Goal: Use online tool/utility: Utilize a website feature to perform a specific function

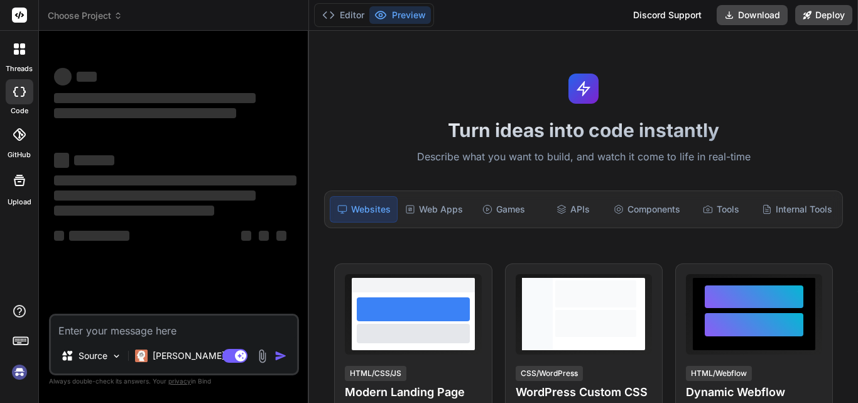
type textarea "x"
click at [151, 332] on textarea at bounding box center [174, 326] width 246 height 23
type textarea "Mitigating Cyber Threats to India’s Electoral process: challenges and strategic…"
type textarea "x"
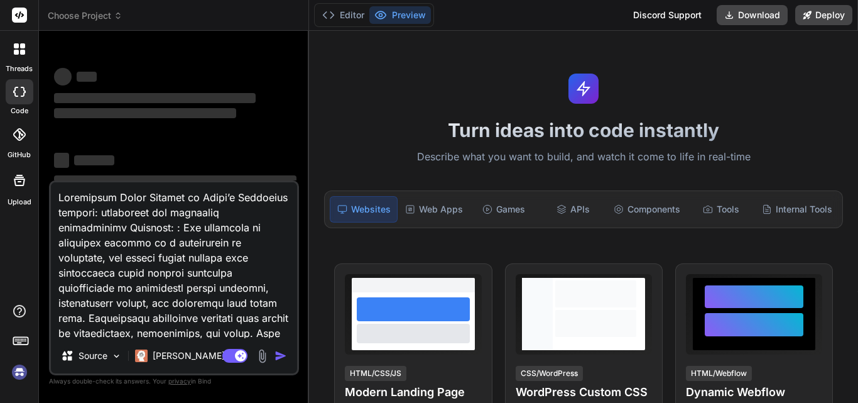
scroll to position [212, 0]
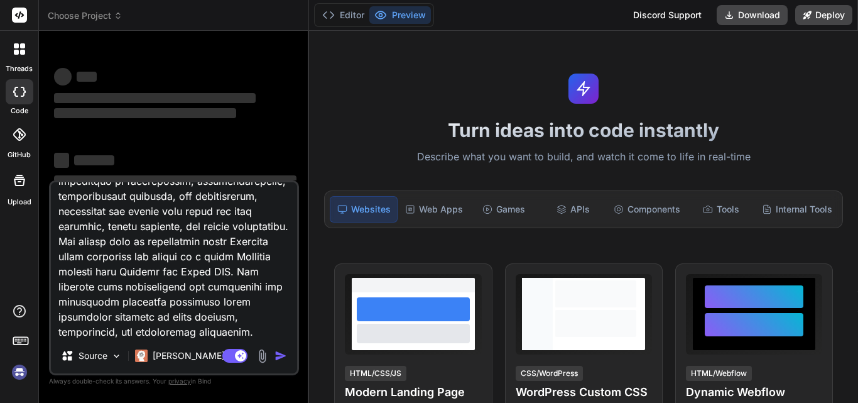
type textarea "Mitigating Cyber Threats to India’s Electoral process: challenges and strategic…"
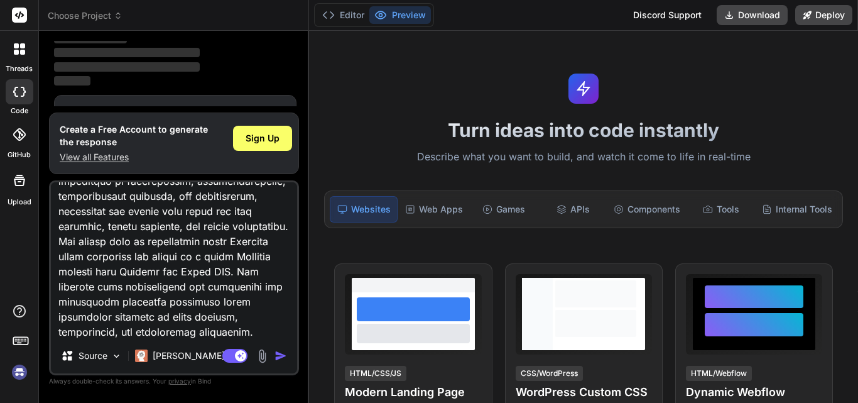
scroll to position [42, 0]
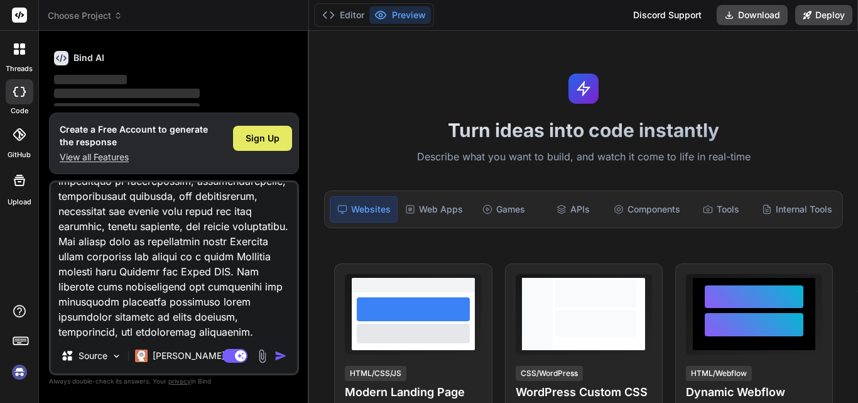
click at [274, 134] on span "Sign Up" at bounding box center [263, 138] width 34 height 13
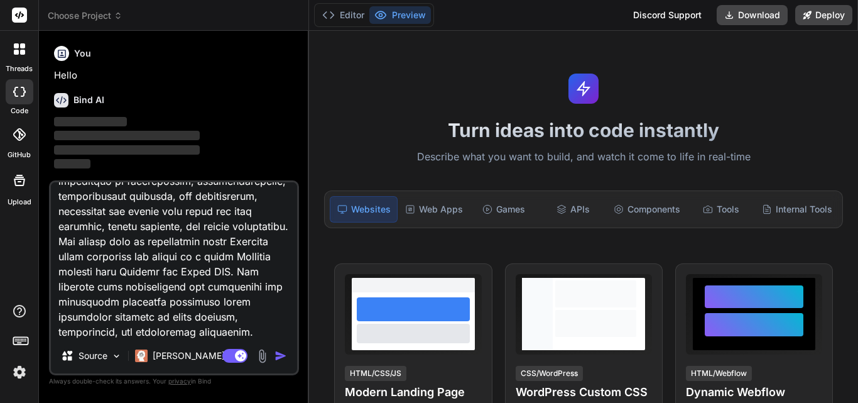
scroll to position [0, 0]
click at [284, 354] on img "button" at bounding box center [280, 355] width 13 height 13
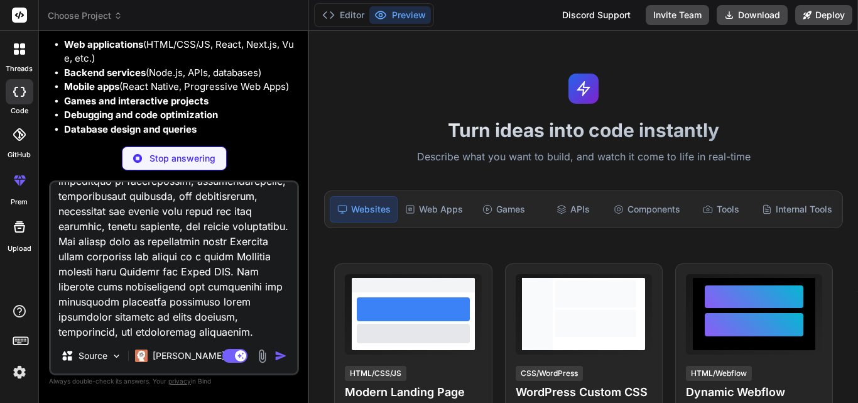
scroll to position [161, 0]
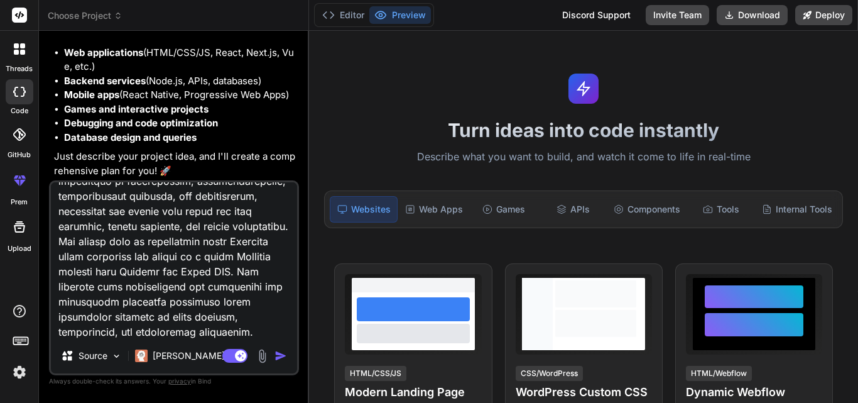
click at [283, 355] on img "button" at bounding box center [280, 355] width 13 height 13
type textarea "x"
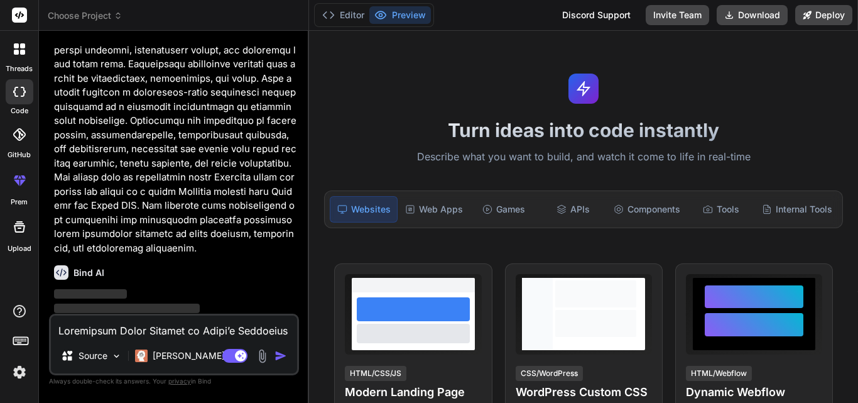
scroll to position [427, 0]
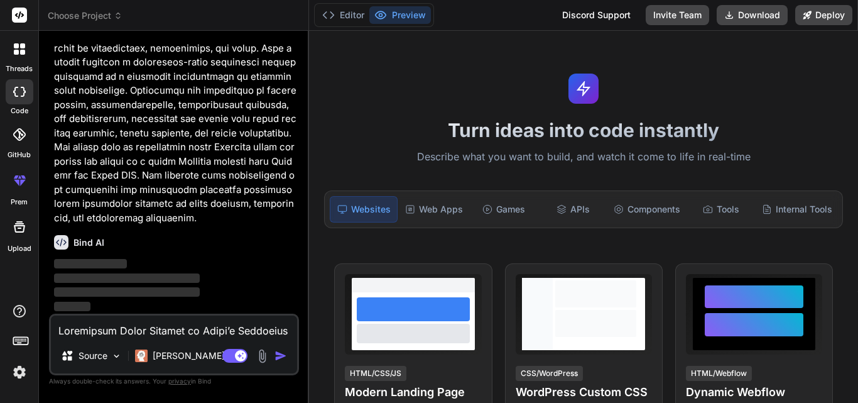
click at [207, 327] on textarea at bounding box center [174, 326] width 246 height 23
type textarea "p"
type textarea "x"
type textarea "pr"
type textarea "x"
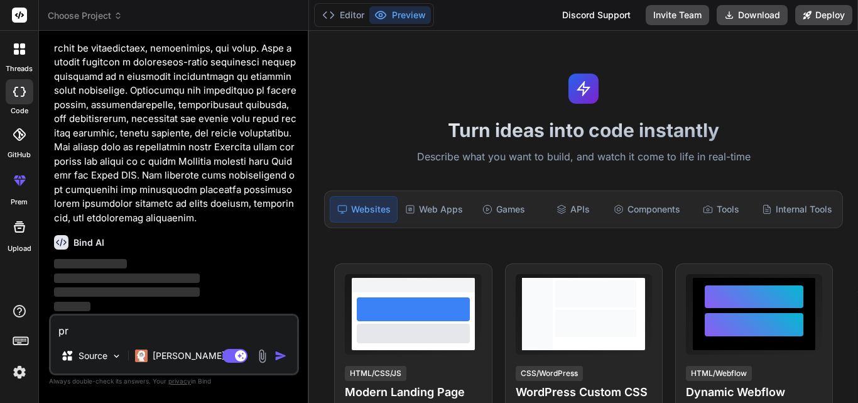
type textarea "pre"
type textarea "x"
type textarea "prep"
type textarea "x"
type textarea "prepa"
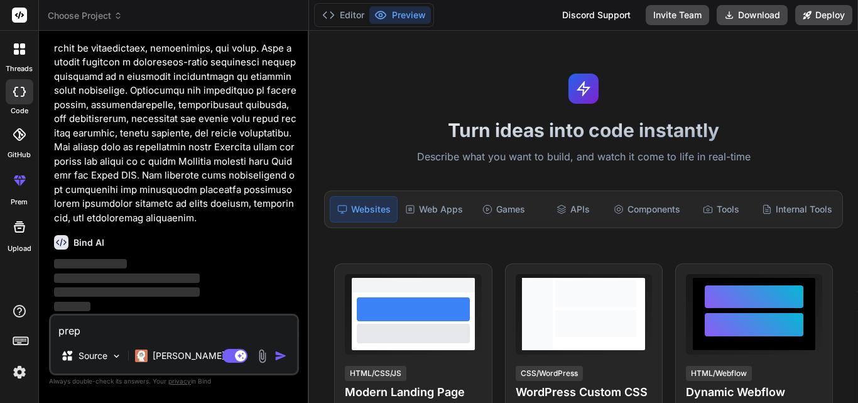
type textarea "x"
type textarea "prepar"
type textarea "x"
type textarea "prepare"
type textarea "x"
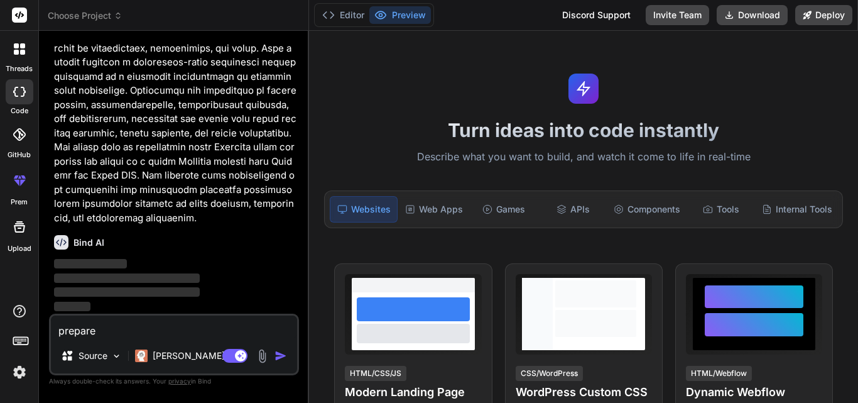
type textarea "prepare"
type textarea "x"
type textarea "prepare a"
type textarea "x"
type textarea "prepare an"
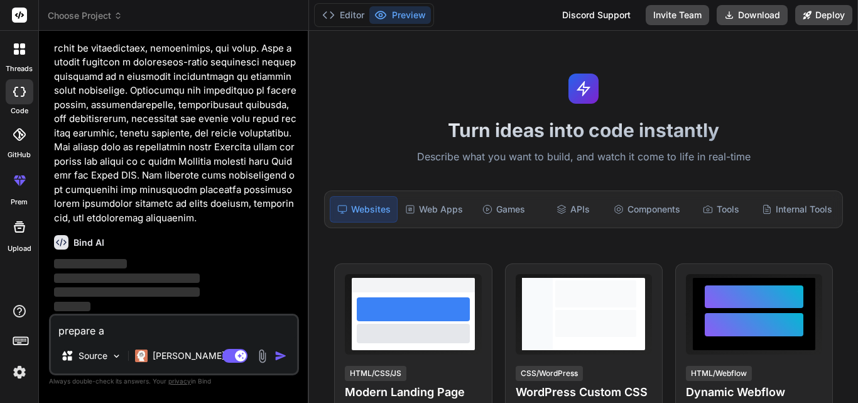
type textarea "x"
type textarea "prepare an"
type textarea "x"
type textarea "prepare an a"
type textarea "x"
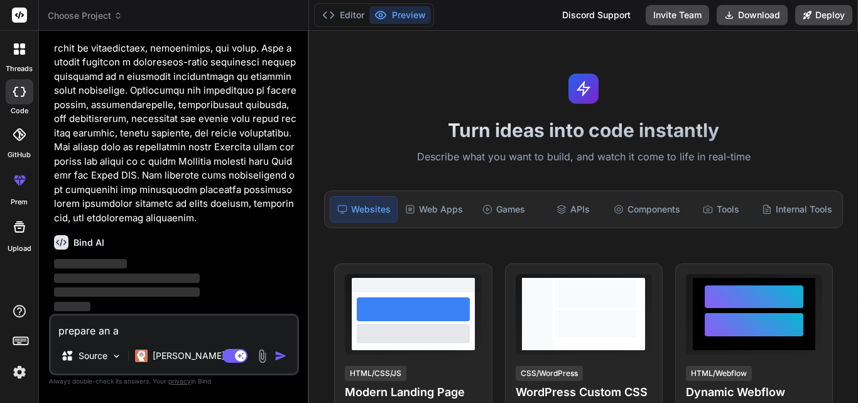
type textarea "prepare an ap"
type textarea "x"
type textarea "prepare an app"
type textarea "x"
type textarea "prepare an app"
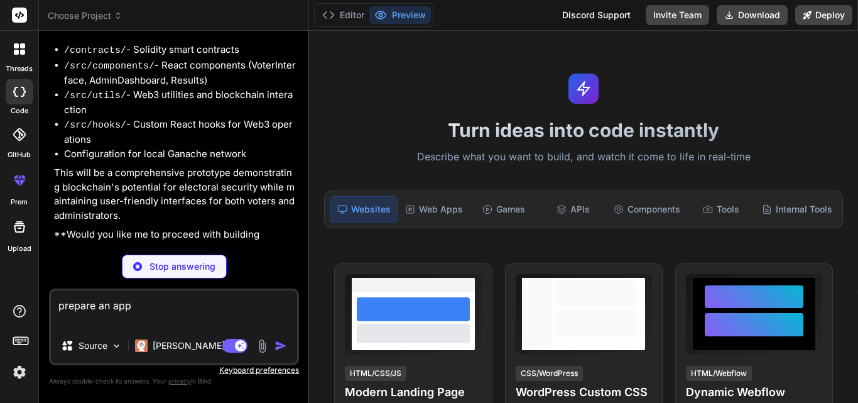
scroll to position [935, 0]
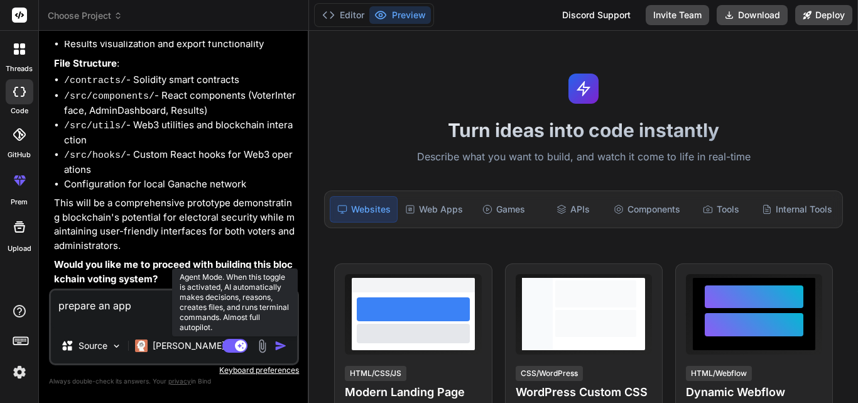
type textarea "x"
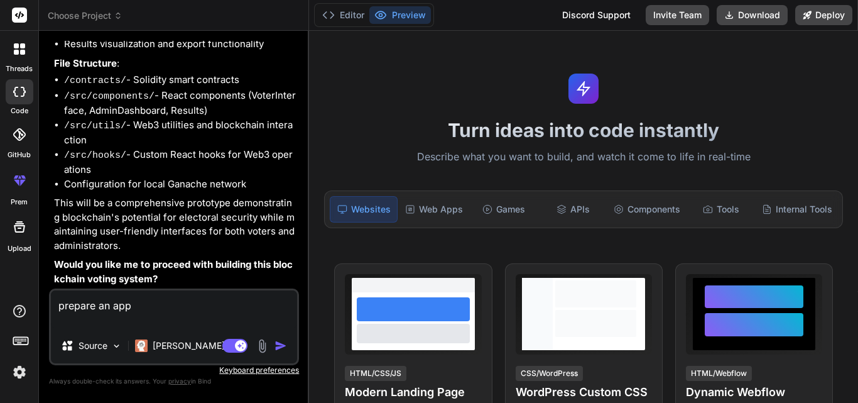
type textarea "prepare an app"
click at [281, 350] on img "button" at bounding box center [280, 345] width 13 height 13
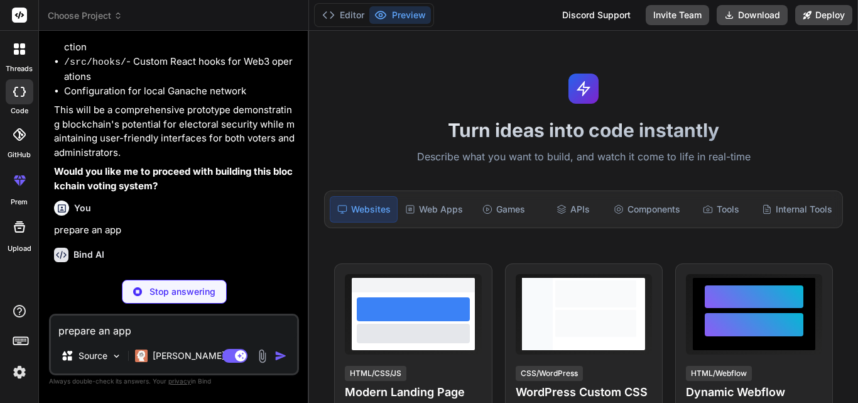
scroll to position [1040, 0]
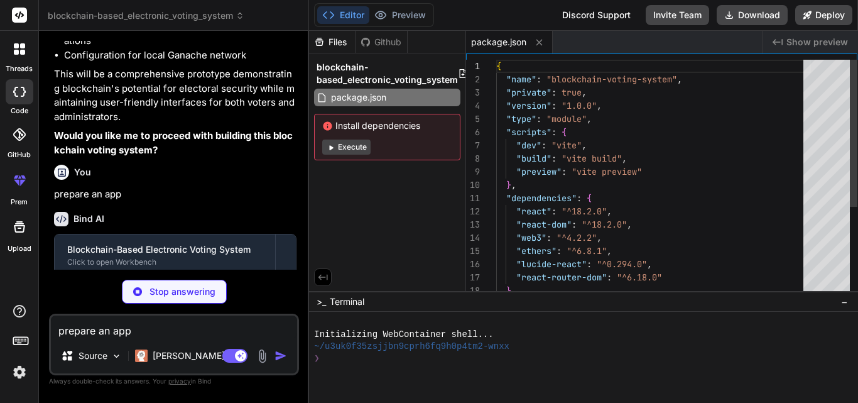
type textarea "x"
type textarea "import { defineConfig } from 'vite' import react from '@vitejs/plugin-react' ex…"
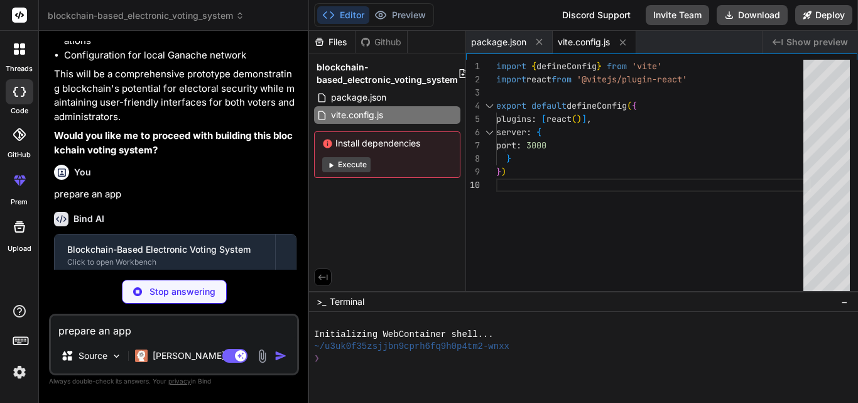
type textarea "x"
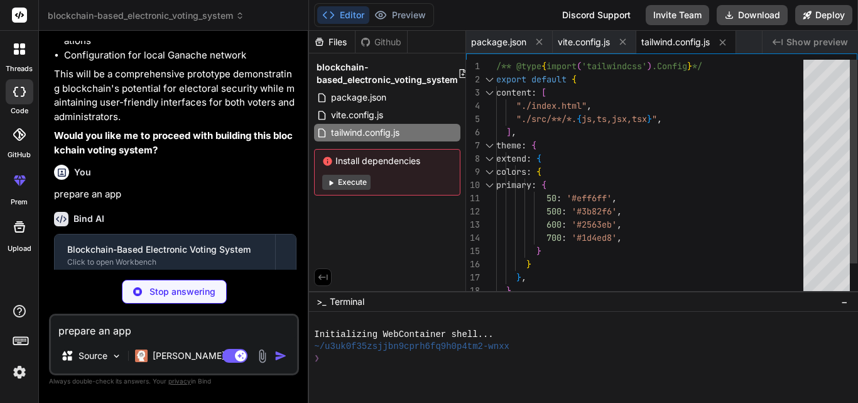
type textarea "x"
type textarea "export default { plugins: { tailwindcss: {}, autoprefixer: {}, }, }"
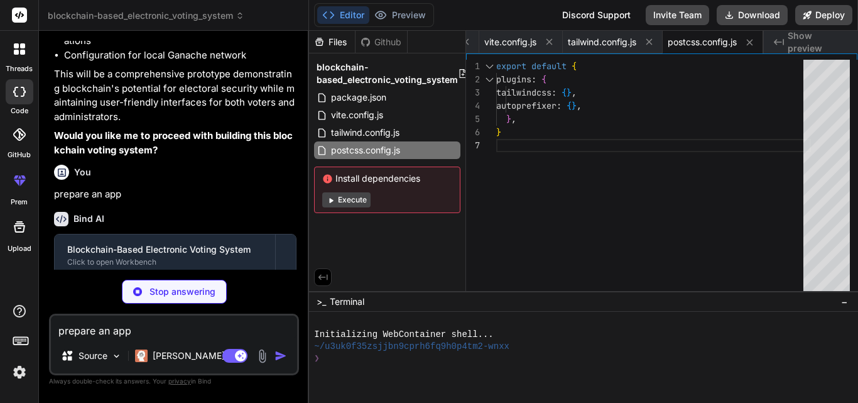
type textarea "x"
type textarea "<div id="root"></div> <script type="module" src="/src/main.jsx"></script> </bod…"
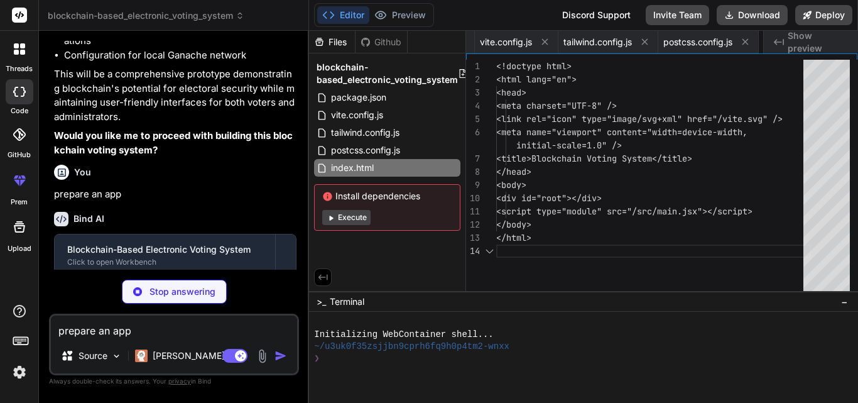
scroll to position [0, 153]
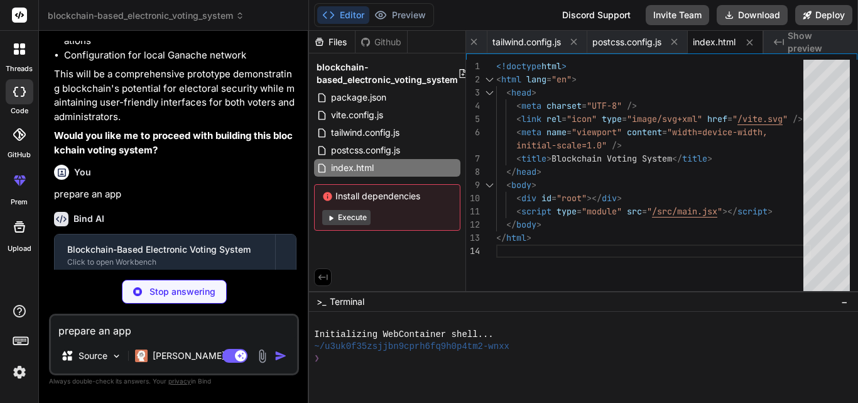
type textarea "x"
type textarea "</BrowserRouter> </StrictMode>, )"
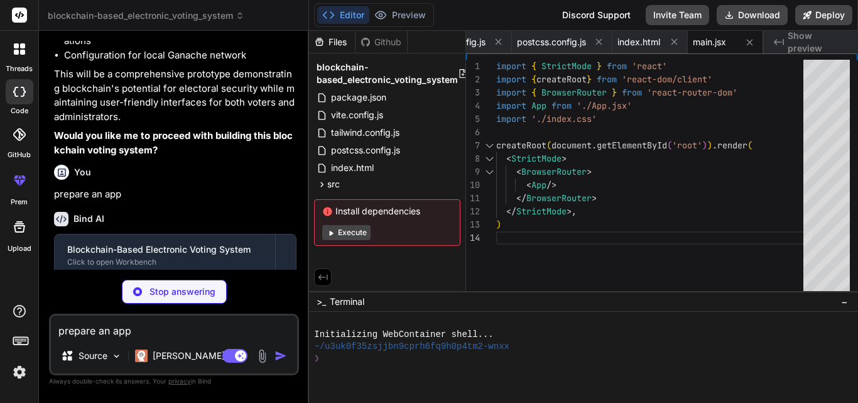
type textarea "x"
type textarea "} }"
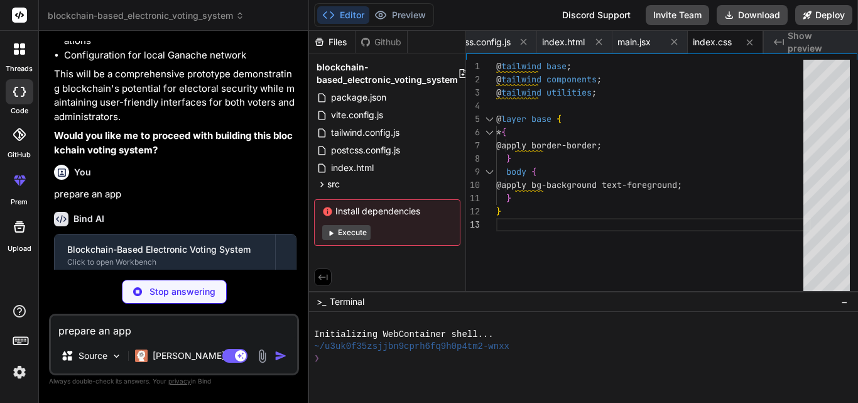
type textarea "x"
type textarea "</Routes> </main> </div> </Web3Provider> ) } export default App"
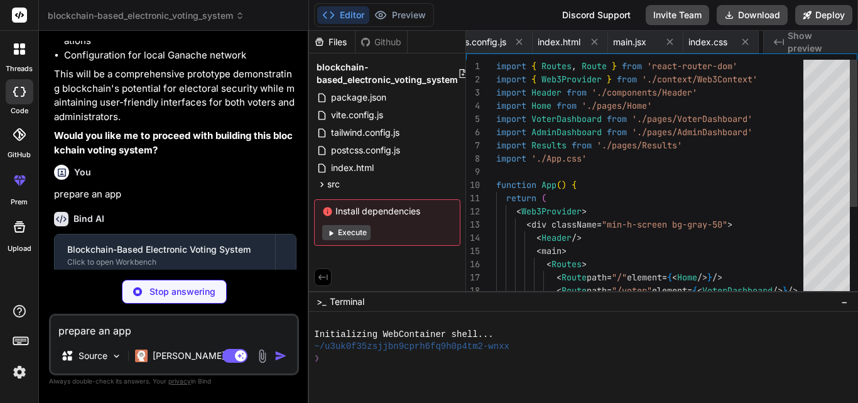
scroll to position [0, 379]
type textarea "x"
type textarea "}"
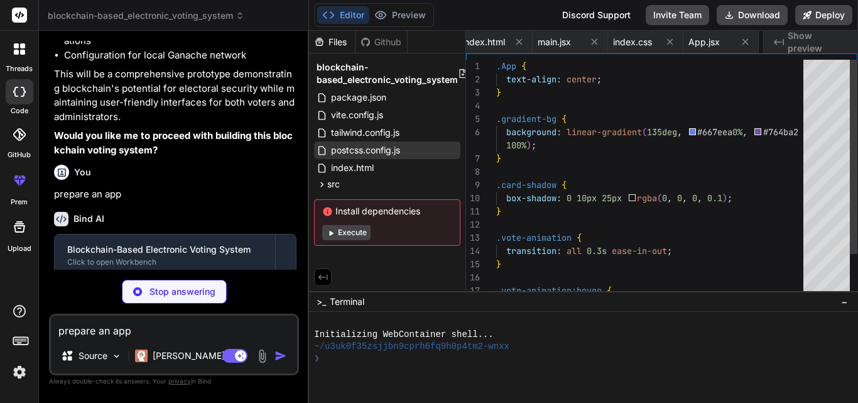
scroll to position [0, 455]
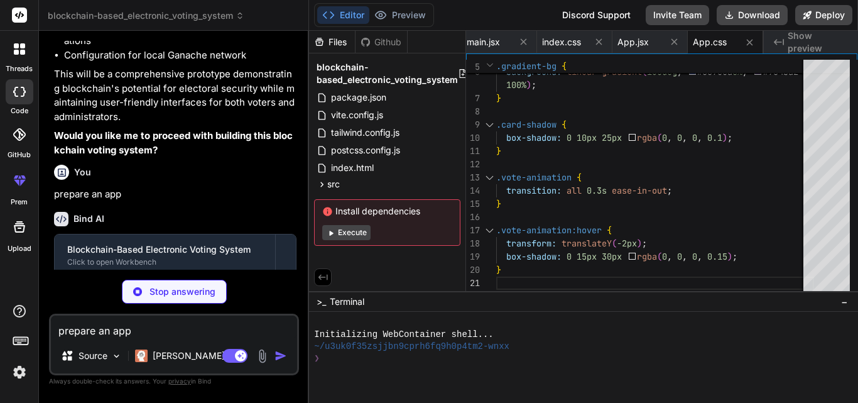
type textarea "x"
type textarea "registerVoter, castVote } return <Web3Context.Provider value={value}>{children}…"
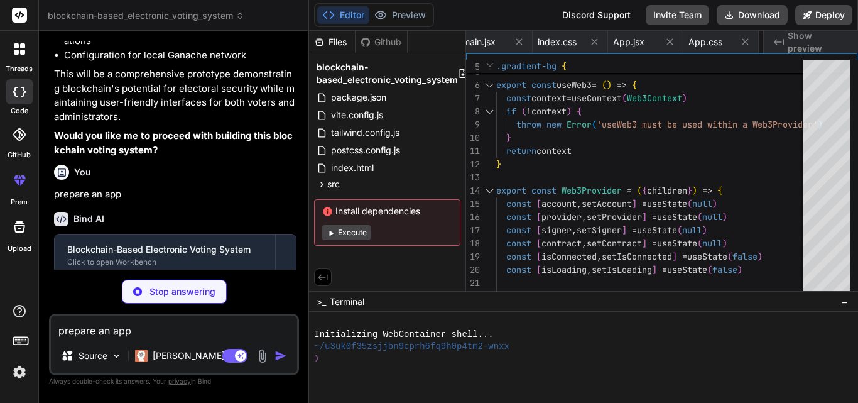
scroll to position [0, 556]
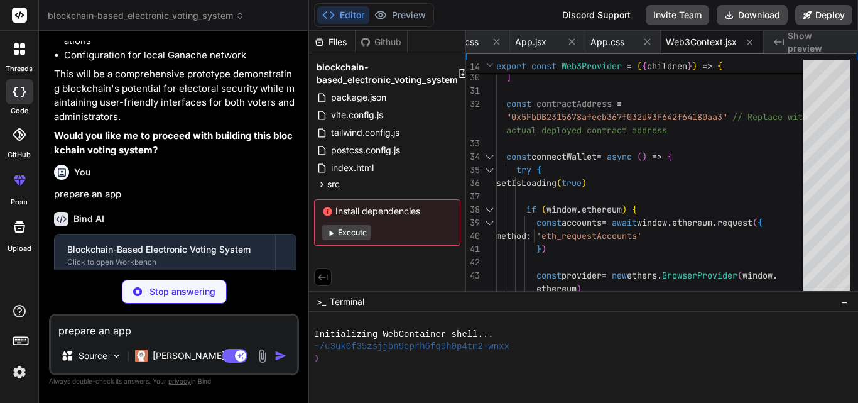
type textarea "x"
type textarea "</header> ) } export default Header"
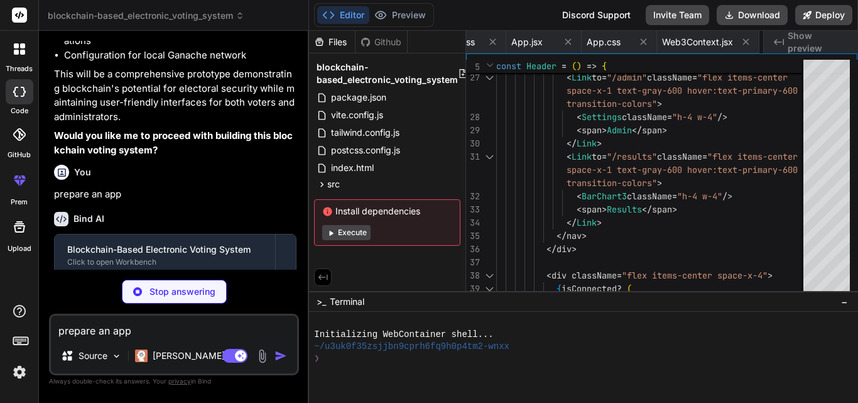
scroll to position [0, 632]
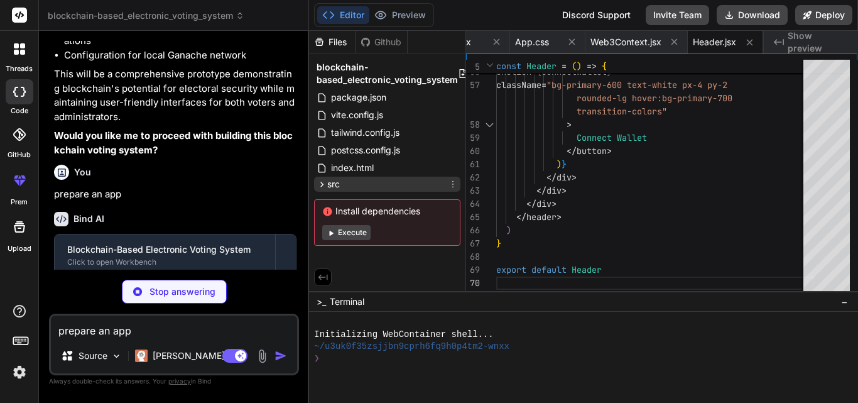
click at [340, 176] on div "src" at bounding box center [387, 183] width 146 height 15
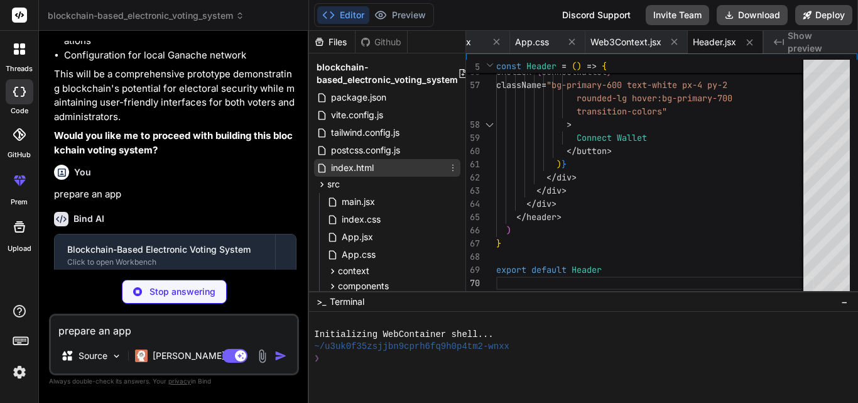
scroll to position [88, 0]
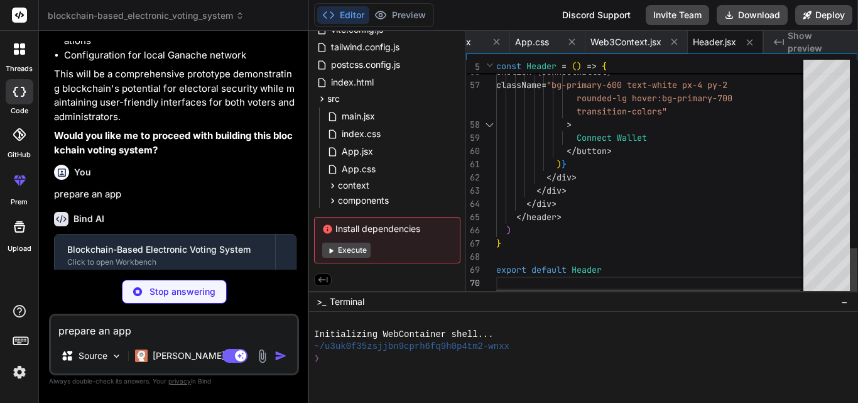
type textarea "x"
type textarea "</Link> </div> </section> </div> ) } export default Home"
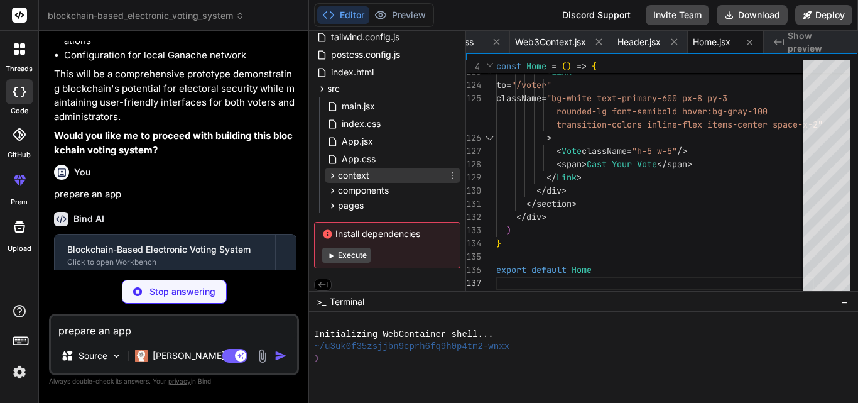
scroll to position [103, 0]
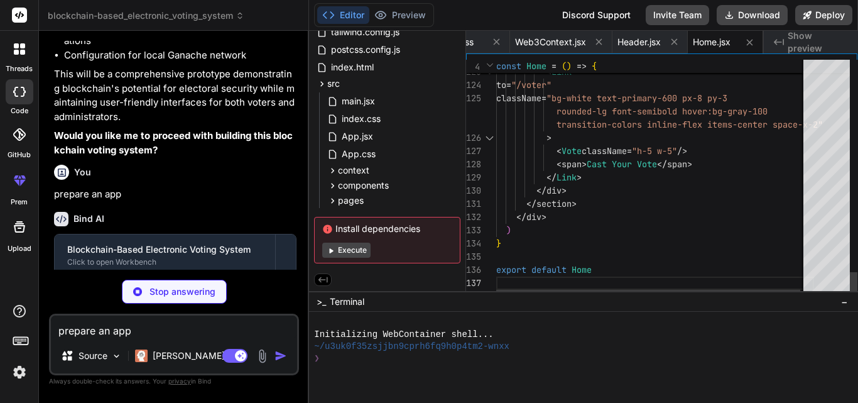
type textarea "x"
type textarea "export default VoterDashboard"
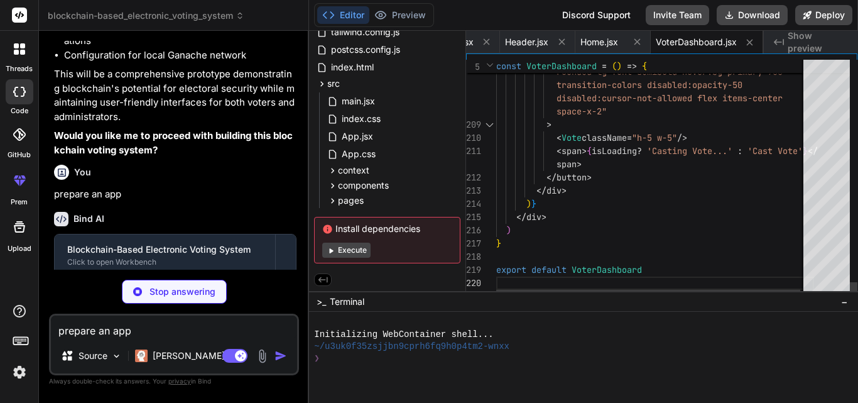
type textarea "x"
type textarea "> <Vote className="h-5 w-5" /> <span>{isLoading ? 'Casting Vote...' : 'Cast Vot…"
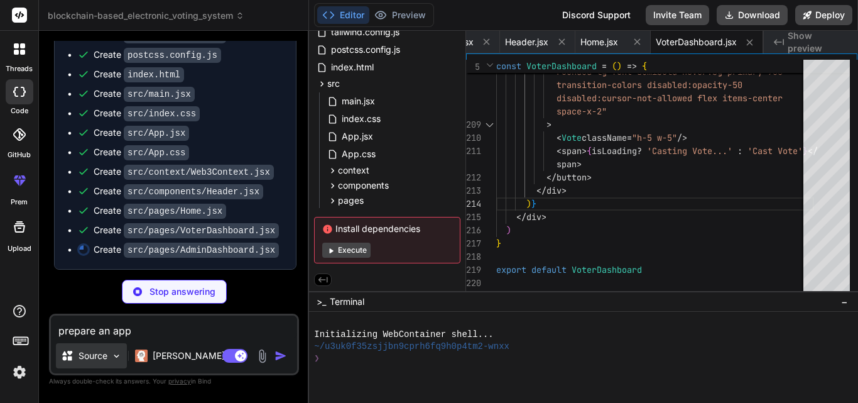
click at [109, 356] on div "Source" at bounding box center [91, 355] width 71 height 25
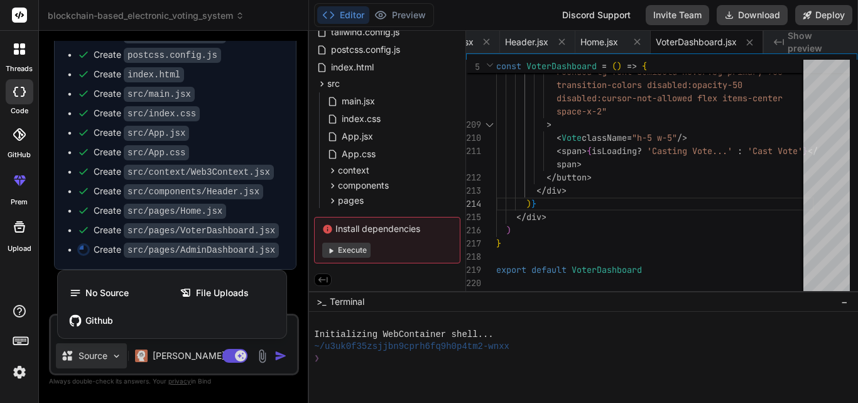
click at [109, 356] on div at bounding box center [429, 201] width 858 height 403
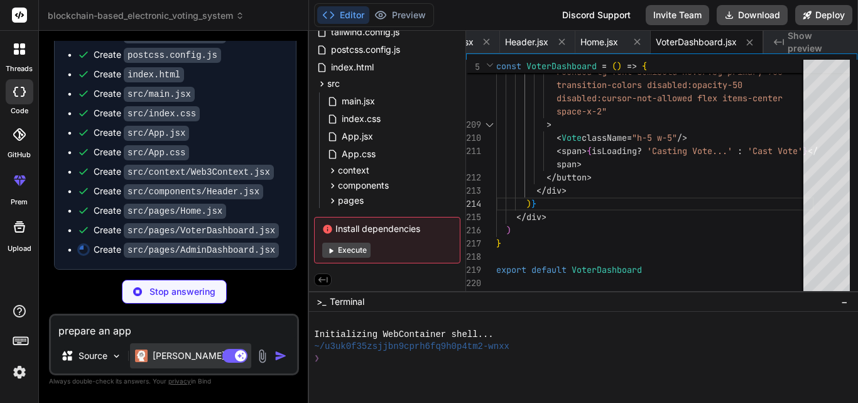
type textarea "x"
type textarea "</div> </div> </div> ) } export default AdminDashboard"
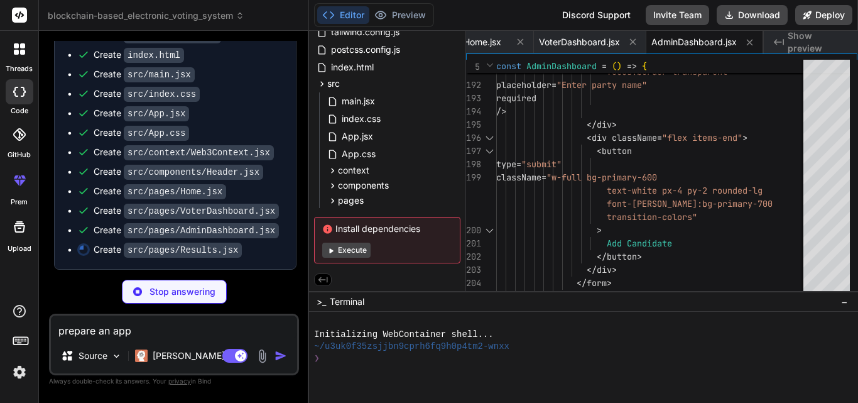
scroll to position [1382, 0]
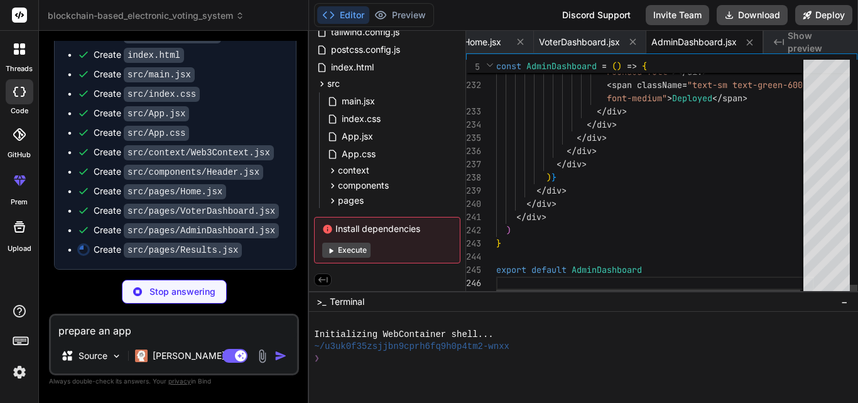
type textarea "x"
type textarea "</div> ) } export default Results"
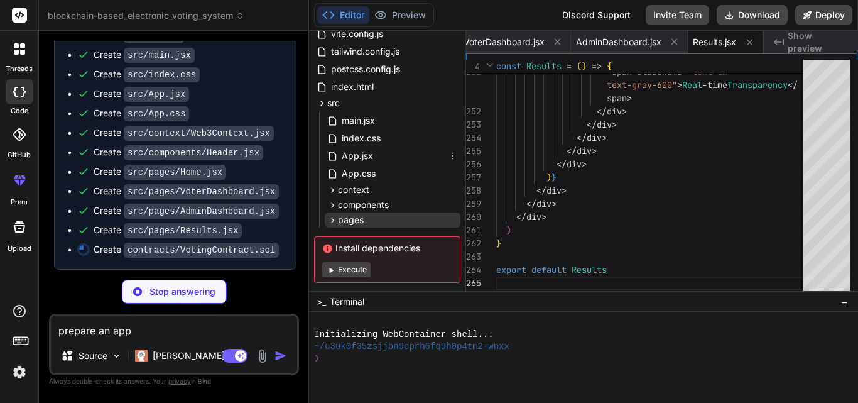
scroll to position [103, 0]
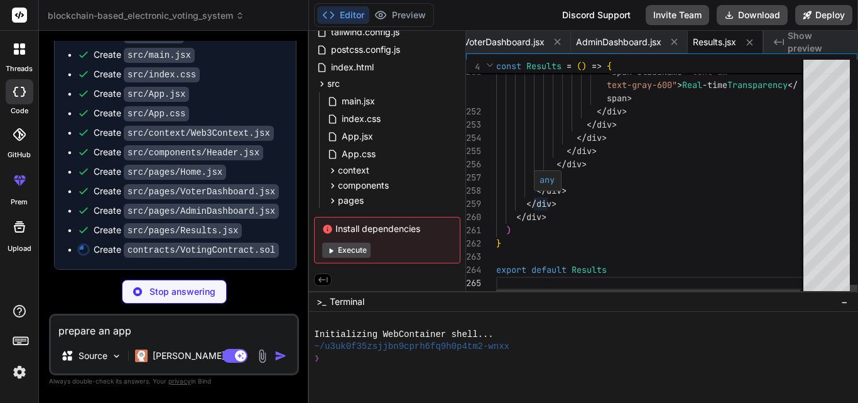
type textarea "x"
type textarea "winnerId = i; } } return candidates[winnerId]; } }"
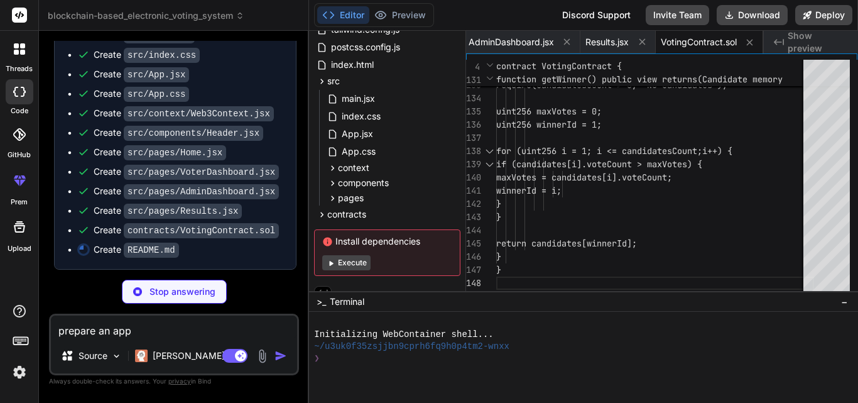
scroll to position [1421, 0]
type textarea "x"
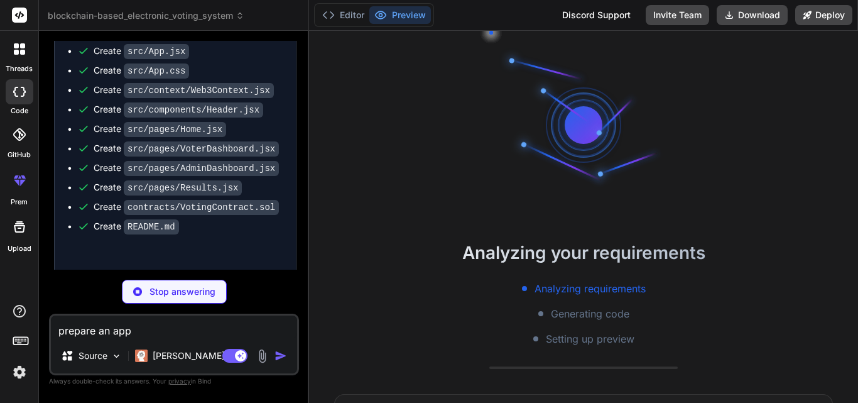
scroll to position [36, 0]
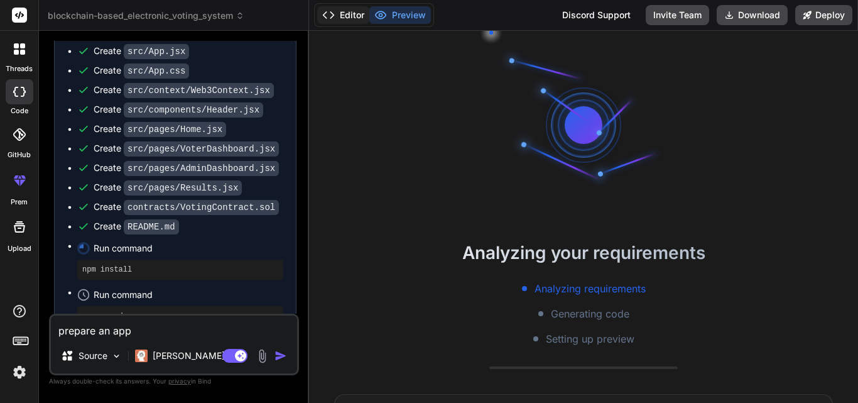
type textarea "x"
click at [351, 19] on button "Editor" at bounding box center [343, 15] width 52 height 18
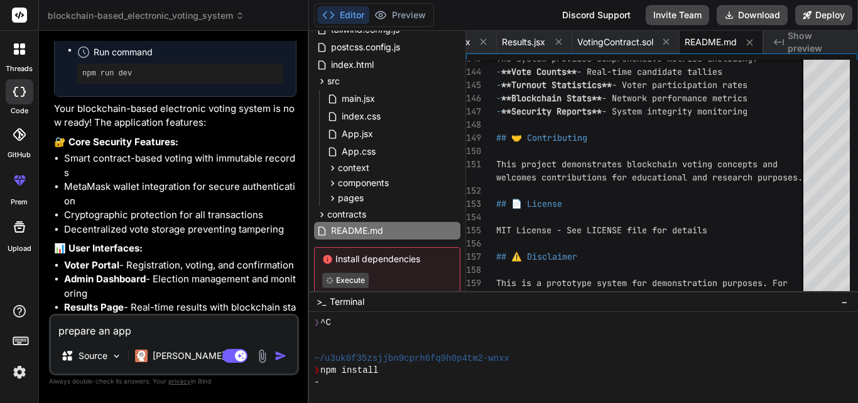
scroll to position [1453, 0]
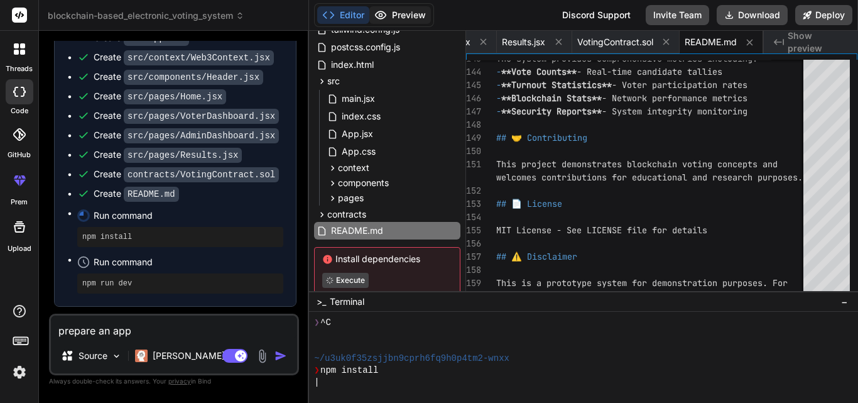
click at [385, 18] on icon at bounding box center [380, 15] width 13 height 13
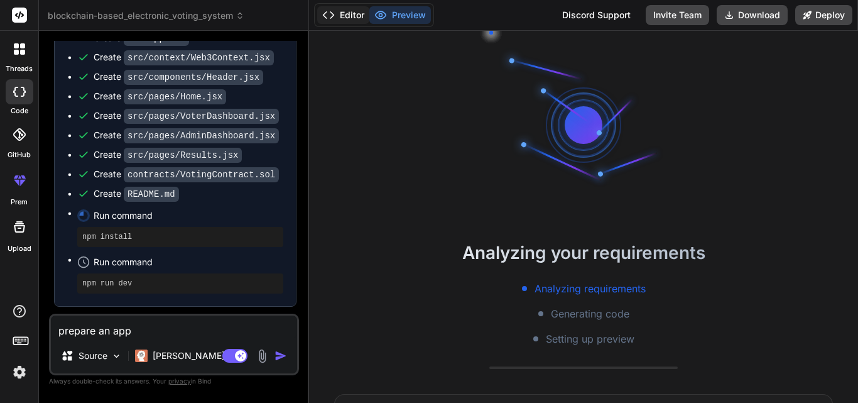
click at [354, 16] on button "Editor" at bounding box center [343, 15] width 52 height 18
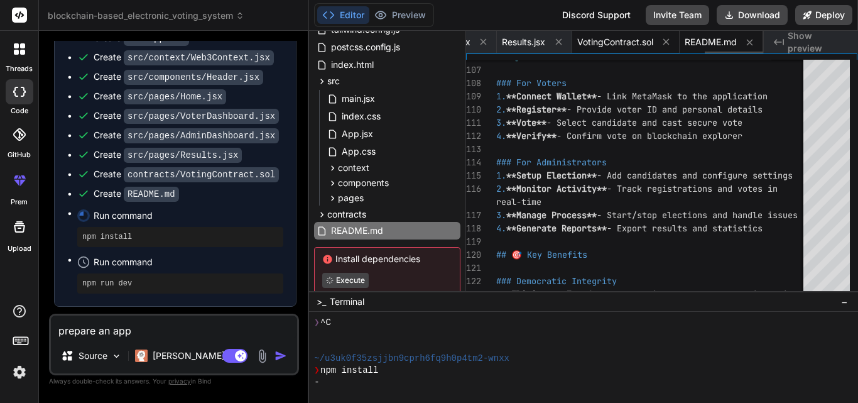
click at [611, 43] on span "VotingContract.sol" at bounding box center [615, 42] width 76 height 13
type textarea "winnerId = i; } } return candidates[winnerId]; } }"
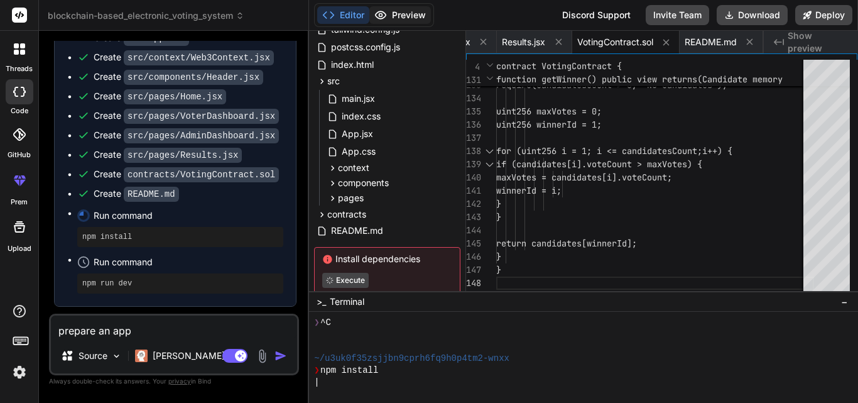
click at [413, 18] on button "Preview" at bounding box center [400, 15] width 62 height 18
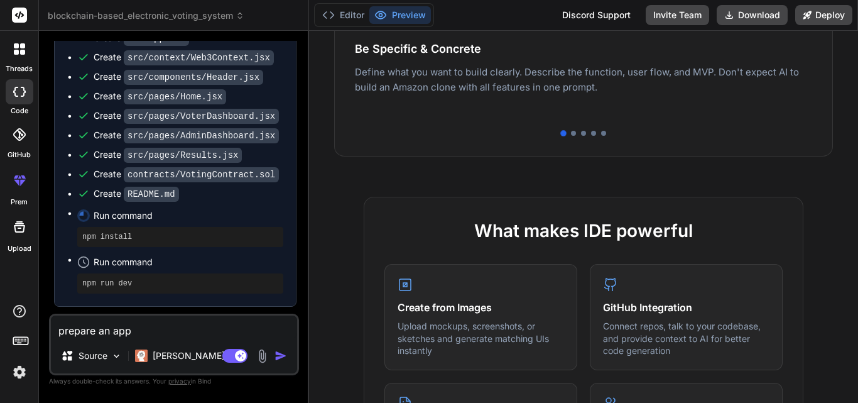
scroll to position [837, 0]
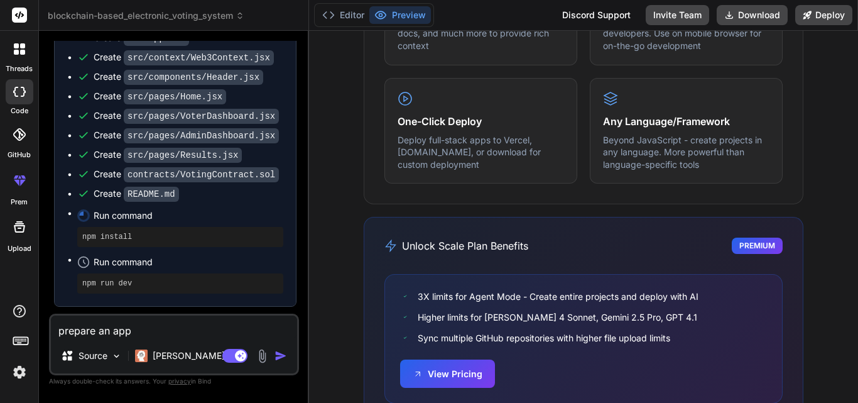
type textarea "x"
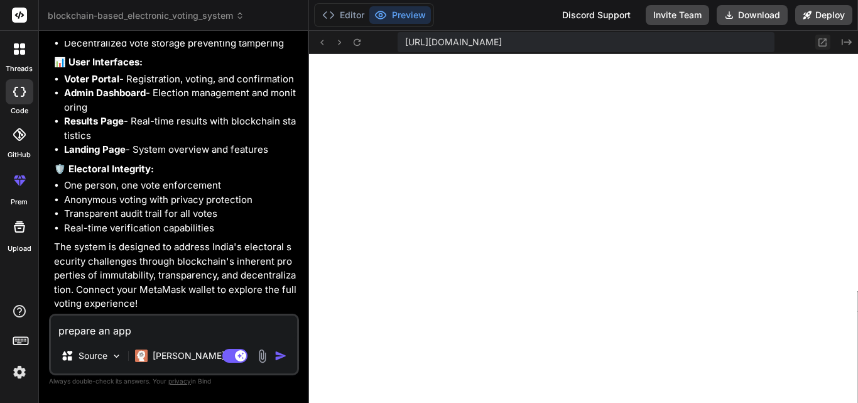
scroll to position [752, 0]
click at [282, 353] on img "button" at bounding box center [280, 355] width 13 height 13
click at [358, 43] on icon at bounding box center [357, 42] width 11 height 11
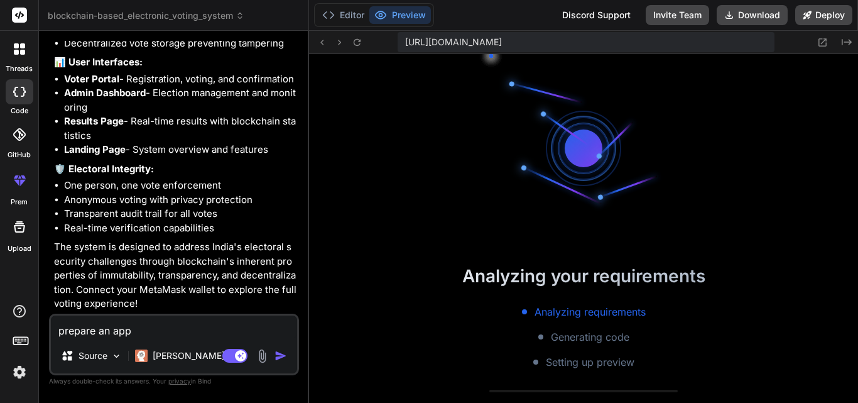
scroll to position [1098, 0]
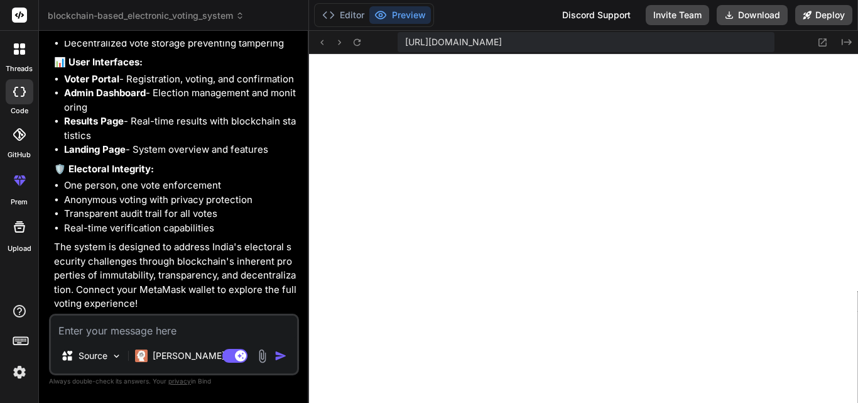
click at [230, 335] on textarea at bounding box center [174, 326] width 246 height 23
paste textarea "[plugin:vite:css] [postcss] /home/u3uk0f35zsjjbn9cprh6fq9h0p4tm2-wnxx/src/index…"
type textarea "[plugin:vite:css] [postcss] /home/u3uk0f35zsjjbn9cprh6fq9h0p4tm2-wnxx/src/index…"
type textarea "x"
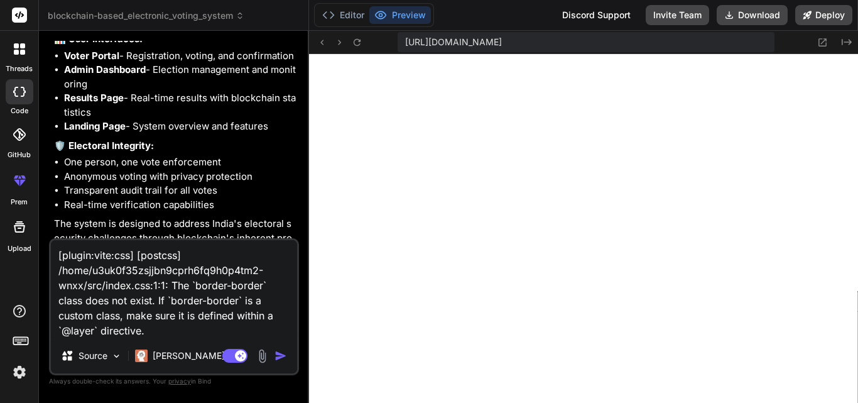
type textarea "[plugin:vite:css] [postcss] /home/u3uk0f35zsjjbn9cprh6fq9h0p4tm2-wnxx/src/index…"
type textarea "x"
type textarea "[plugin:vite:css] [postcss] /home/u3uk0f35zsjjbn9cprh6fq9h0p4tm2-wnxx/src/index…"
type textarea "x"
type textarea "[plugin:vite:css] [postcss] /home/u3uk0f35zsjjbn9cprh6fq9h0p4tm2-wnxx/src/index…"
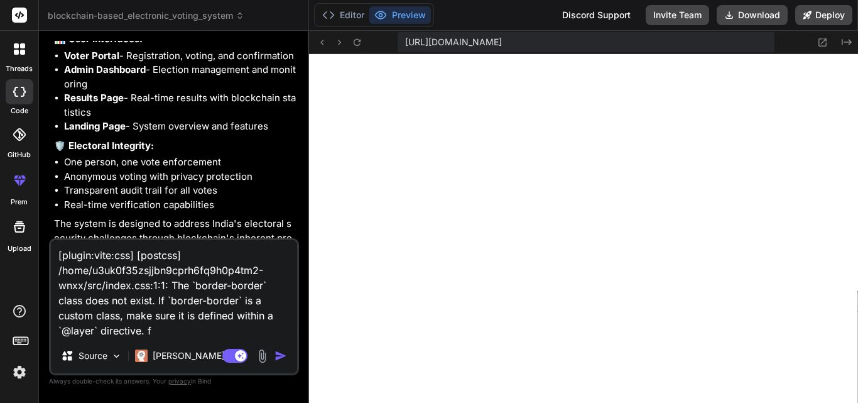
type textarea "x"
type textarea "[plugin:vite:css] [postcss] /home/u3uk0f35zsjjbn9cprh6fq9h0p4tm2-wnxx/src/index…"
type textarea "x"
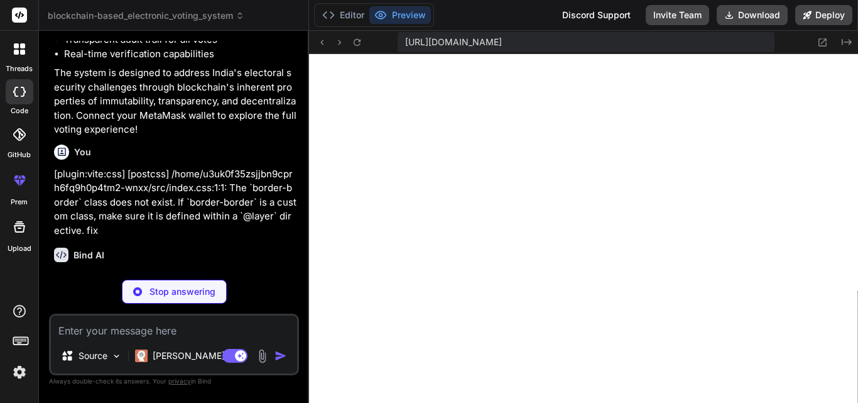
scroll to position [2059, 0]
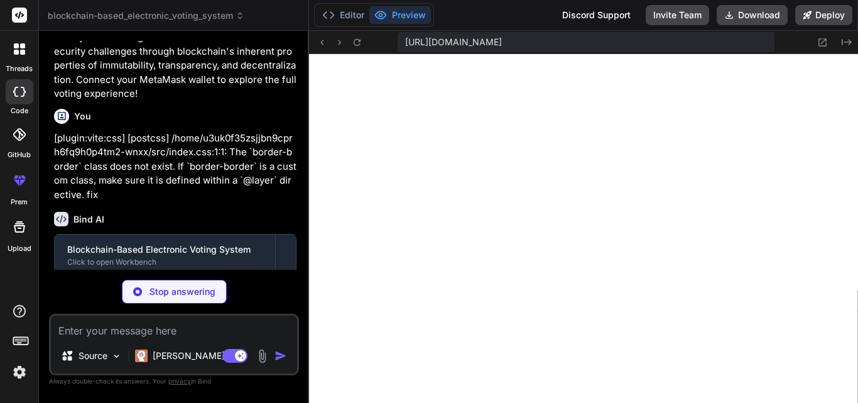
type textarea "x"
type textarea "} }"
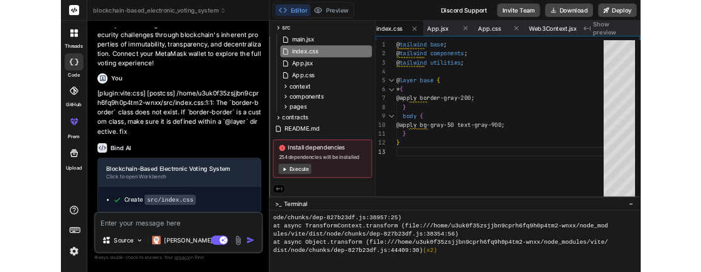
scroll to position [2162, 0]
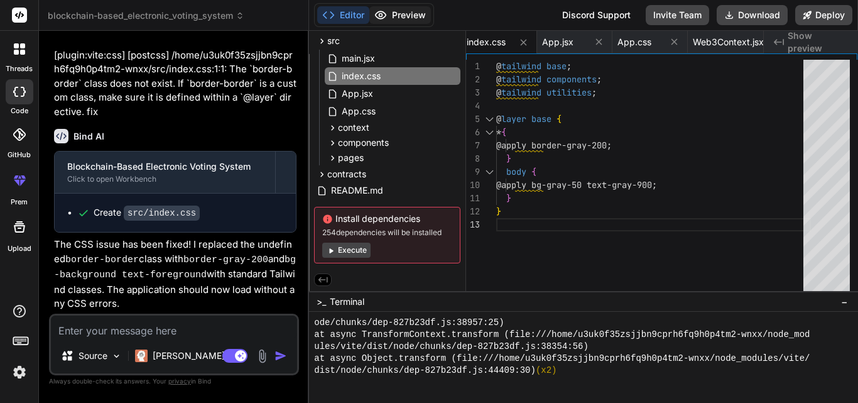
click at [420, 22] on button "Preview" at bounding box center [400, 15] width 62 height 18
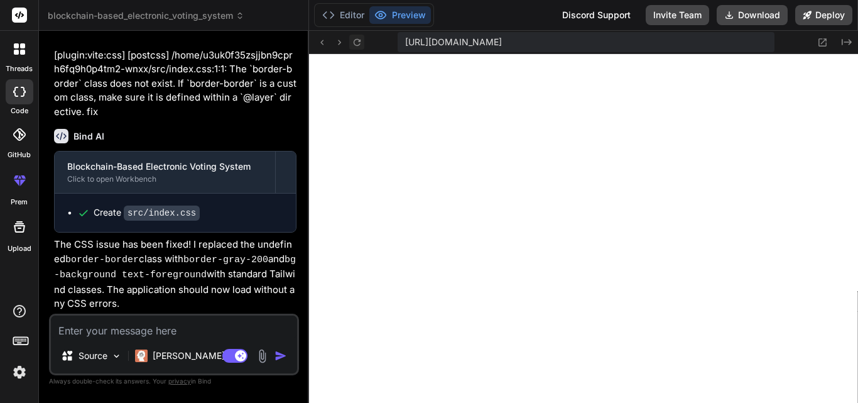
click at [349, 41] on button at bounding box center [356, 42] width 15 height 15
click at [824, 43] on icon at bounding box center [822, 42] width 11 height 11
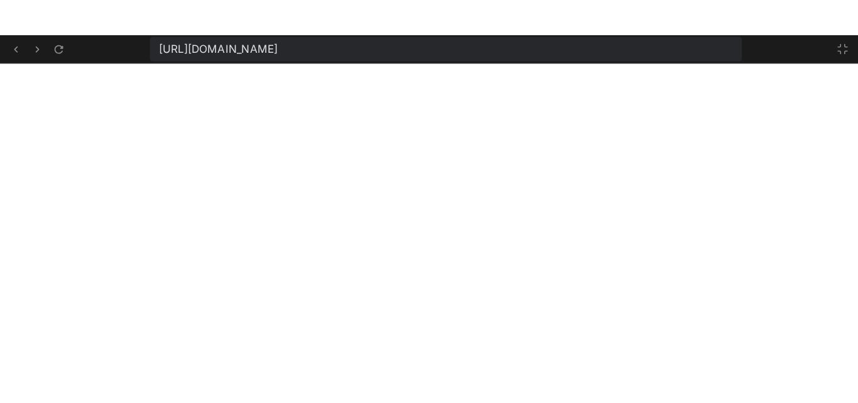
scroll to position [2650, 0]
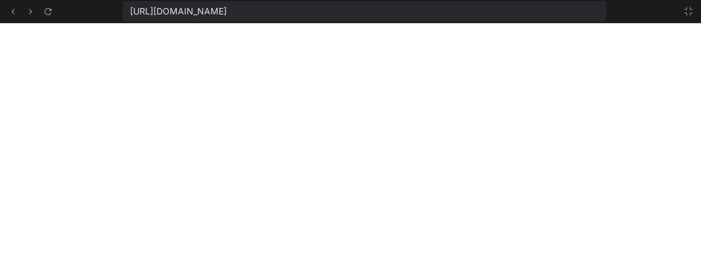
type textarea "x"
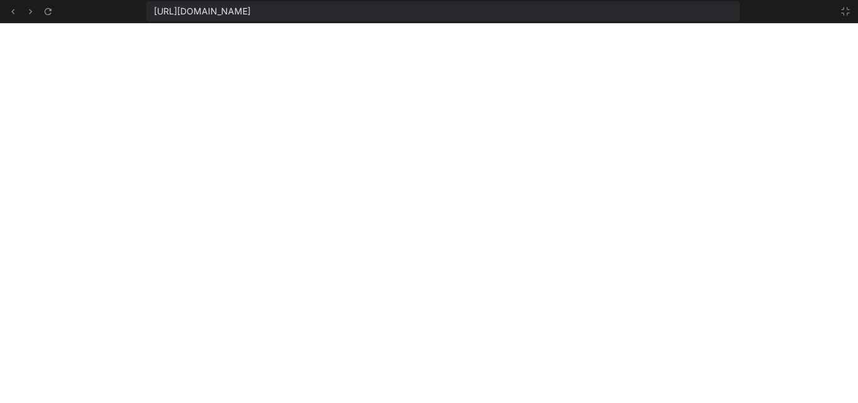
scroll to position [1098, 0]
click at [849, 15] on icon at bounding box center [845, 11] width 10 height 10
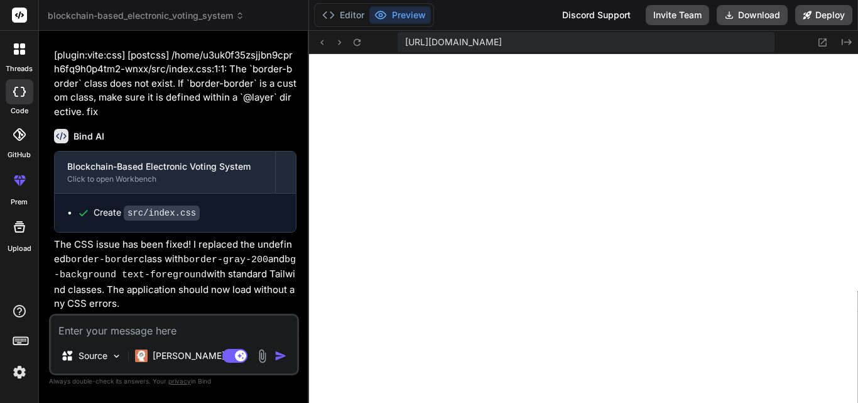
click at [149, 334] on textarea at bounding box center [174, 326] width 246 height 23
type textarea "x"
type textarea "i"
type textarea "x"
type textarea "in"
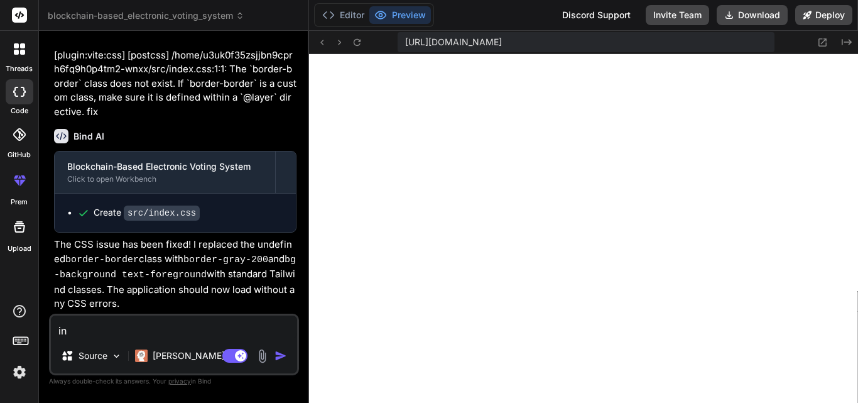
type textarea "x"
type textarea "ins"
type textarea "x"
type textarea "inst"
type textarea "x"
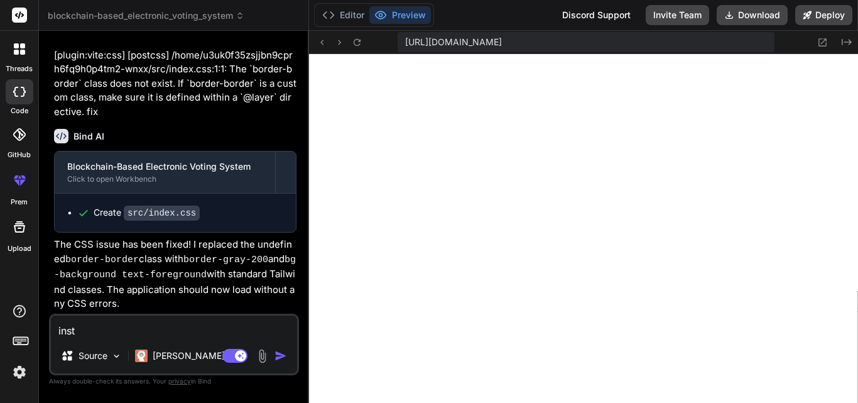
type textarea "insta"
type textarea "x"
type textarea "instal"
type textarea "x"
type textarea "install"
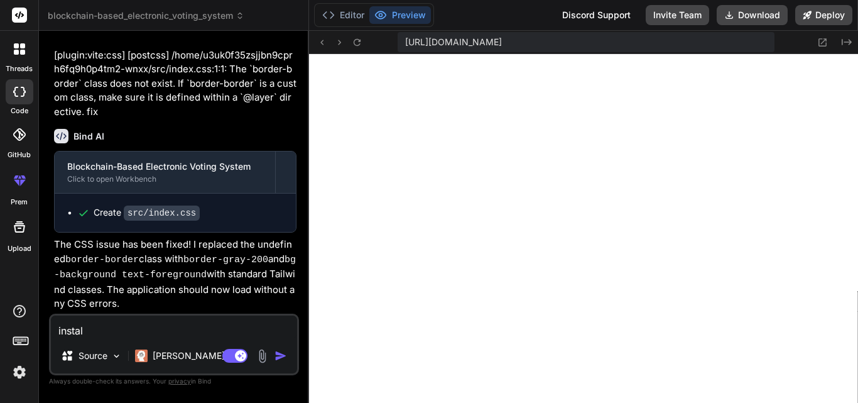
type textarea "x"
type textarea "installe"
type textarea "x"
type textarea "installed"
type textarea "x"
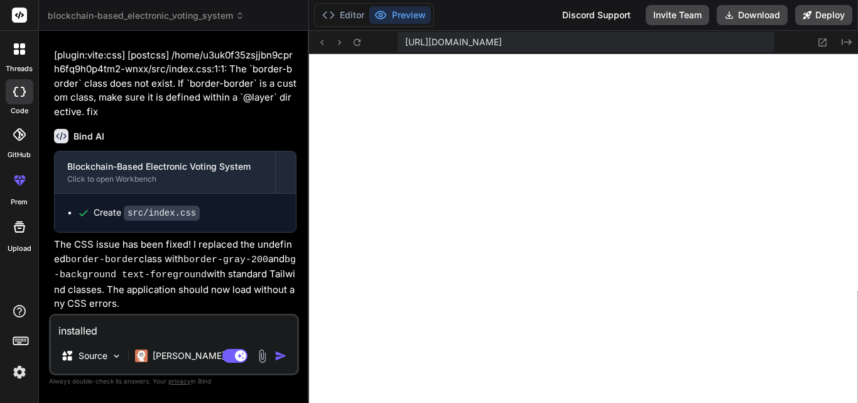
type textarea "installed"
type textarea "x"
type textarea "installed t"
type textarea "x"
type textarea "installed th"
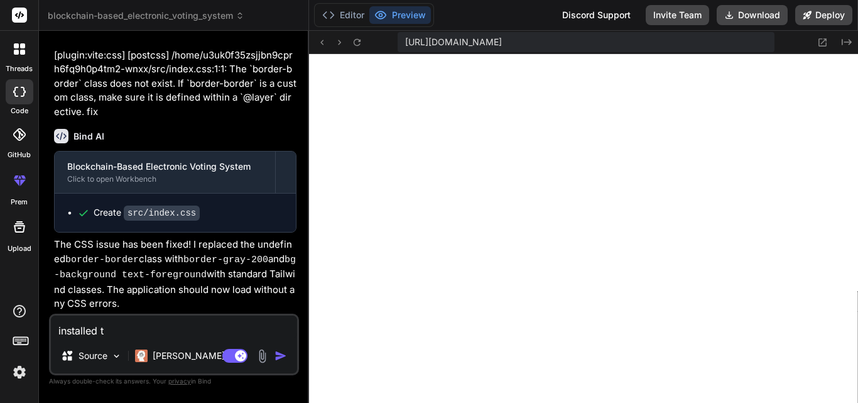
type textarea "x"
type textarea "installed the"
type textarea "x"
type textarea "installed the"
type textarea "x"
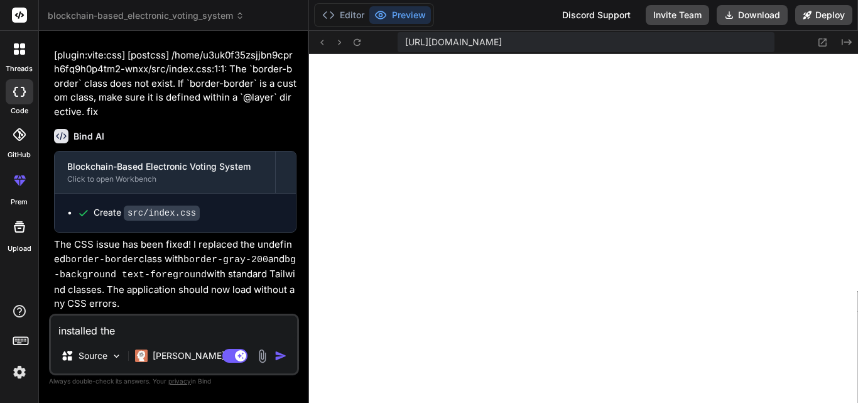
type textarea "installed the m"
type textarea "x"
type textarea "installed the me"
type textarea "x"
type textarea "installed the met"
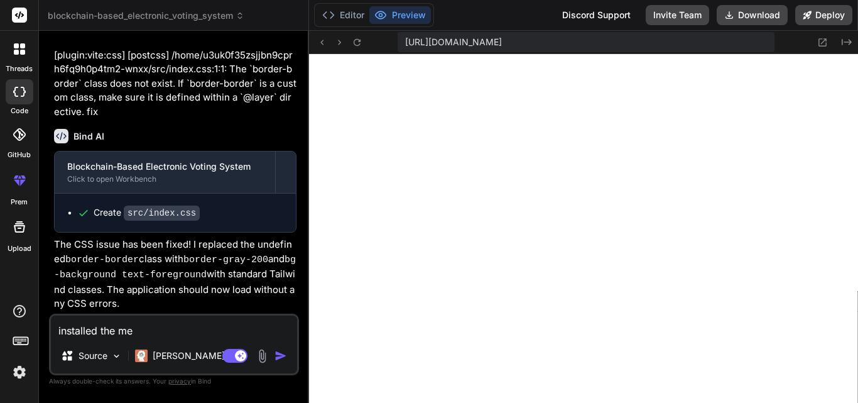
type textarea "x"
type textarea "installed the meta"
type textarea "x"
type textarea "installed the meta"
type textarea "x"
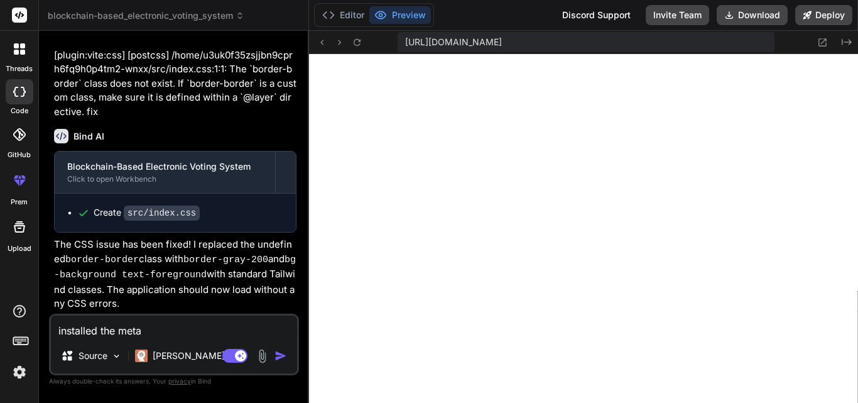
type textarea "installed the meta m"
type textarea "x"
type textarea "installed the meta ma"
type textarea "x"
type textarea "installed the meta mas"
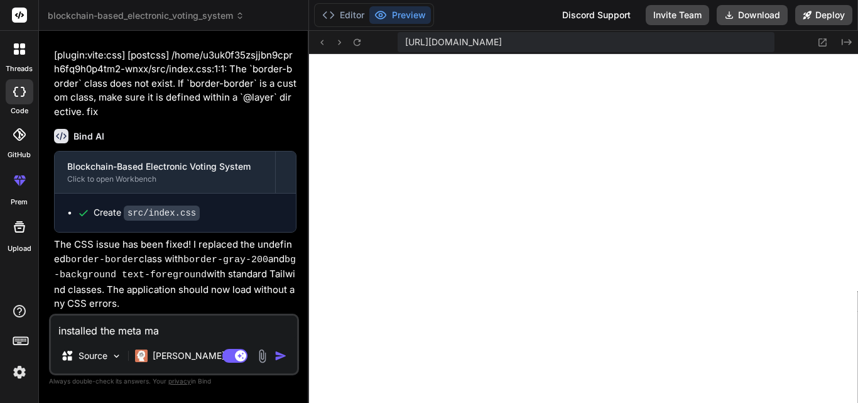
type textarea "x"
type textarea "installed the meta mask"
type textarea "x"
type textarea "installed the meta mask"
type textarea "x"
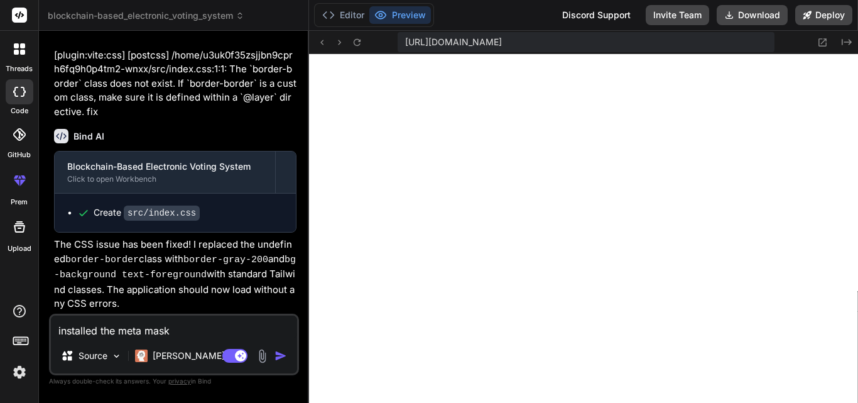
type textarea "installed the meta mask t"
type textarea "x"
type textarea "installed the meta mask th"
type textarea "x"
type textarea "installed the meta mask the"
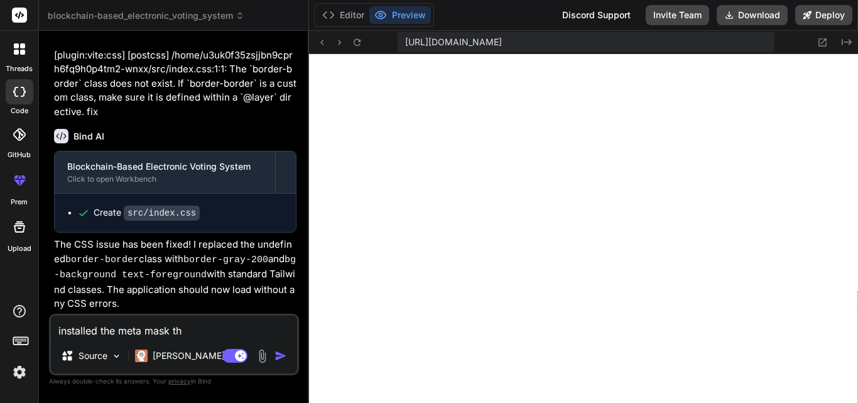
type textarea "x"
type textarea "installed the meta mask then"
type textarea "x"
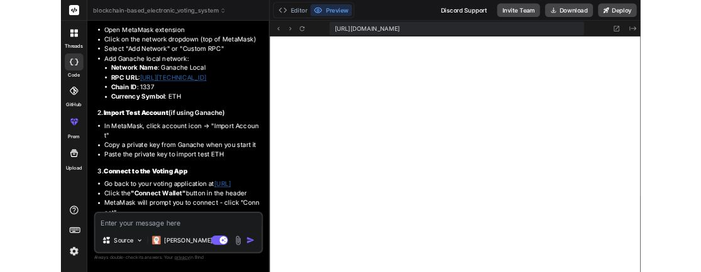
scroll to position [2540, 0]
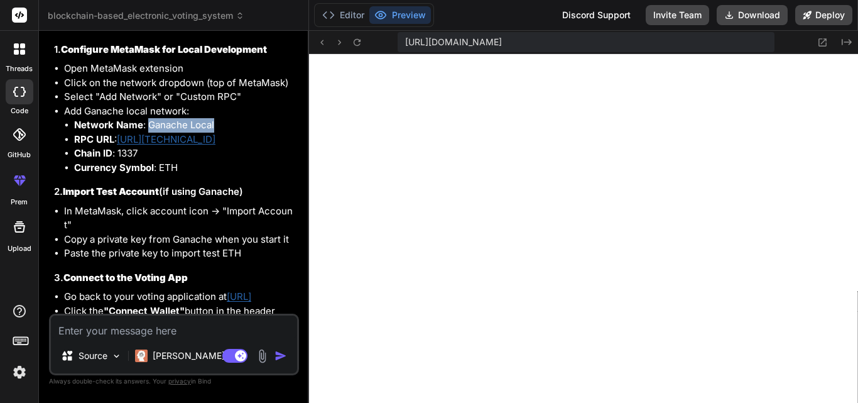
drag, startPoint x: 147, startPoint y: 154, endPoint x: 215, endPoint y: 154, distance: 68.5
click at [215, 133] on li "Network Name : Ganache Local" at bounding box center [185, 125] width 222 height 14
copy li "Ganache Local"
drag, startPoint x: 214, startPoint y: 170, endPoint x: 122, endPoint y: 174, distance: 91.8
click at [122, 147] on li "RPC URL : http://127.0.0.1:8545" at bounding box center [185, 140] width 222 height 14
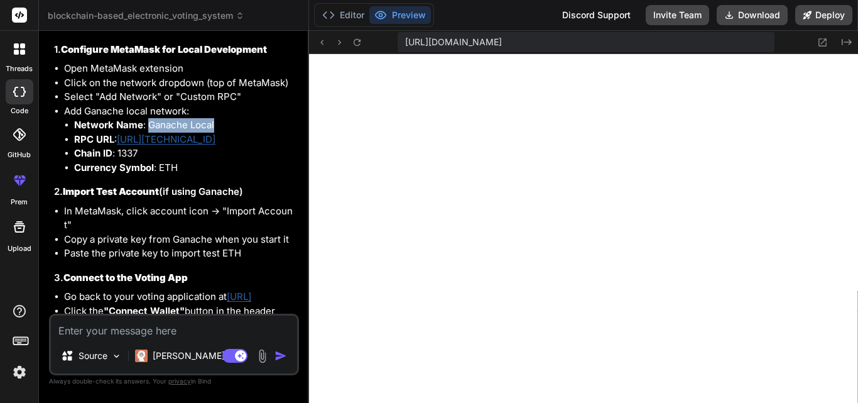
copy link "http://127.0.0.1:8545"
drag, startPoint x: 149, startPoint y: 183, endPoint x: 119, endPoint y: 181, distance: 30.2
click at [119, 161] on li "Chain ID : 1337" at bounding box center [185, 153] width 222 height 14
copy li "1337"
drag, startPoint x: 185, startPoint y: 197, endPoint x: 160, endPoint y: 197, distance: 24.5
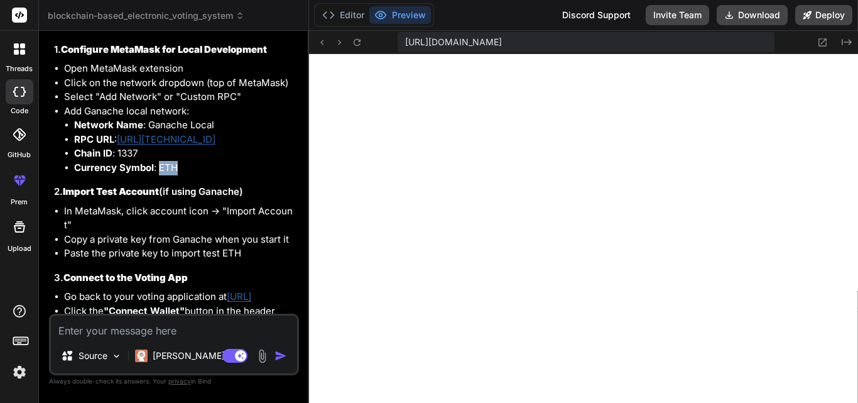
click at [160, 175] on li "Currency Symbol : ETH" at bounding box center [185, 168] width 222 height 14
copy li "ETH"
click at [200, 327] on textarea at bounding box center [174, 326] width 246 height 23
click at [828, 39] on button at bounding box center [822, 42] width 15 height 15
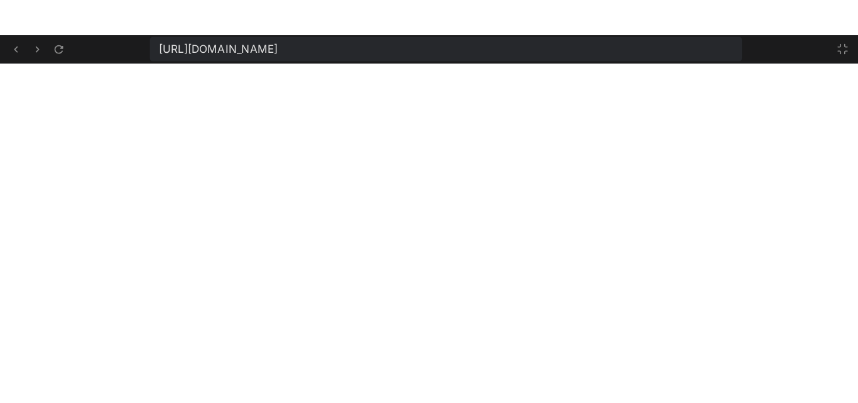
scroll to position [799, 0]
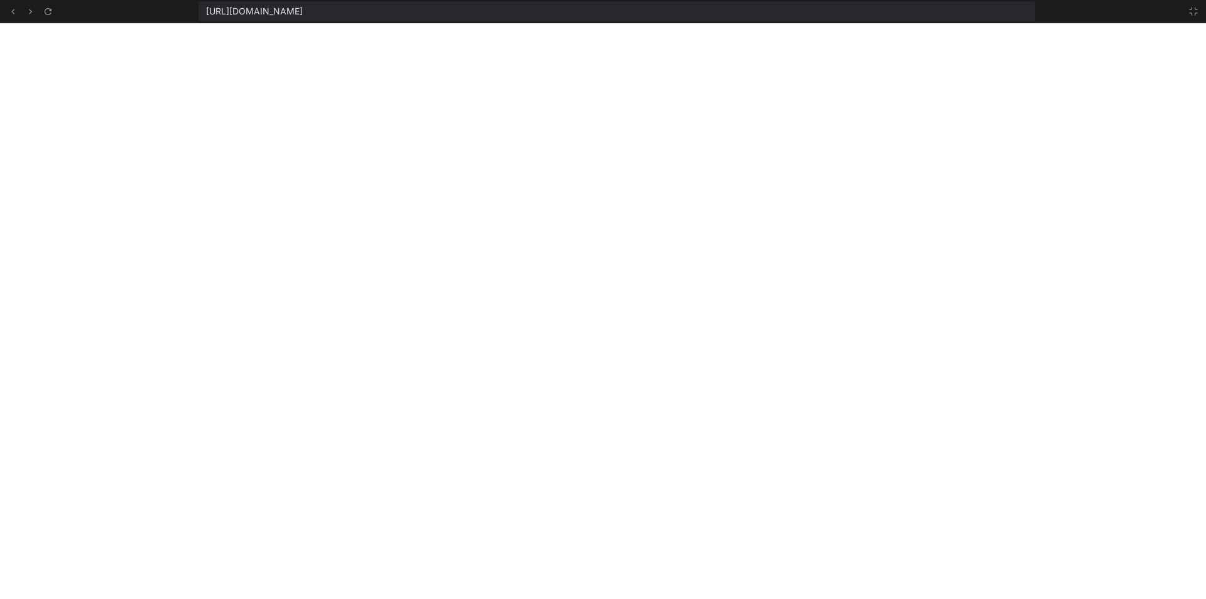
type textarea "x"
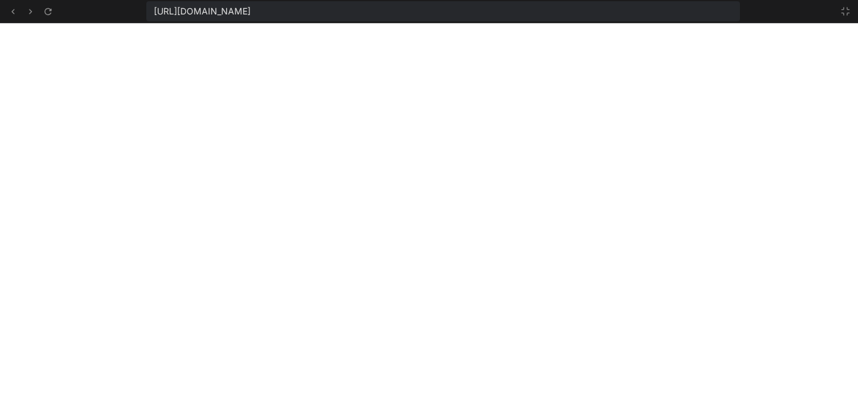
scroll to position [146, 0]
click at [850, 10] on button at bounding box center [845, 11] width 15 height 15
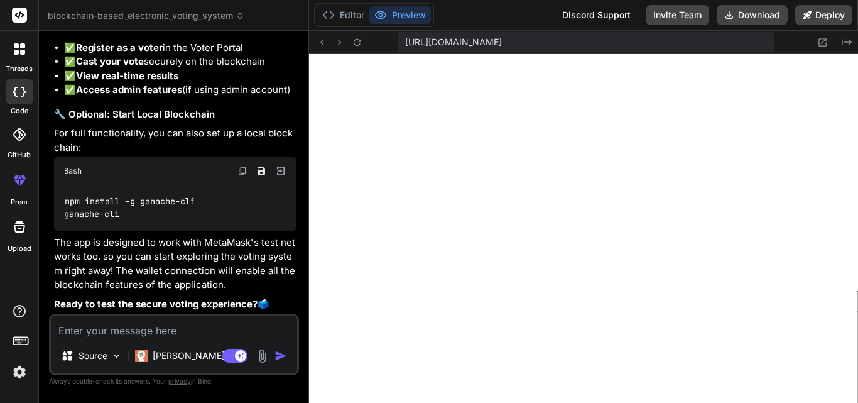
scroll to position [2948, 0]
click at [196, 337] on textarea at bounding box center [174, 326] width 246 height 23
type textarea "do"
type textarea "x"
type textarea "doc"
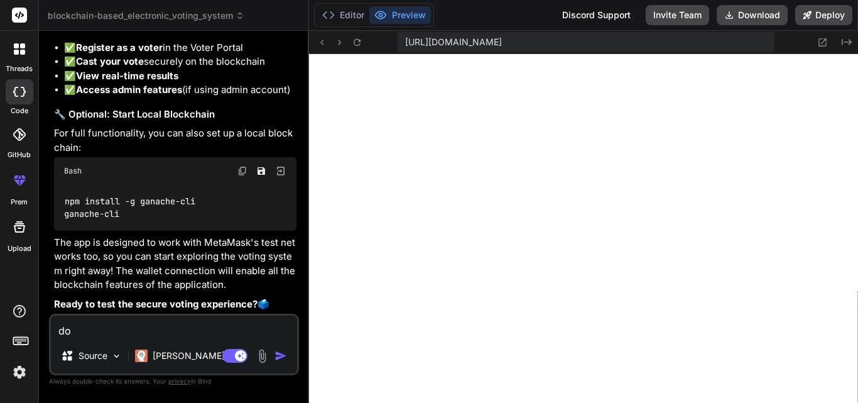
type textarea "x"
type textarea "doco"
type textarea "x"
type textarea "docon"
type textarea "x"
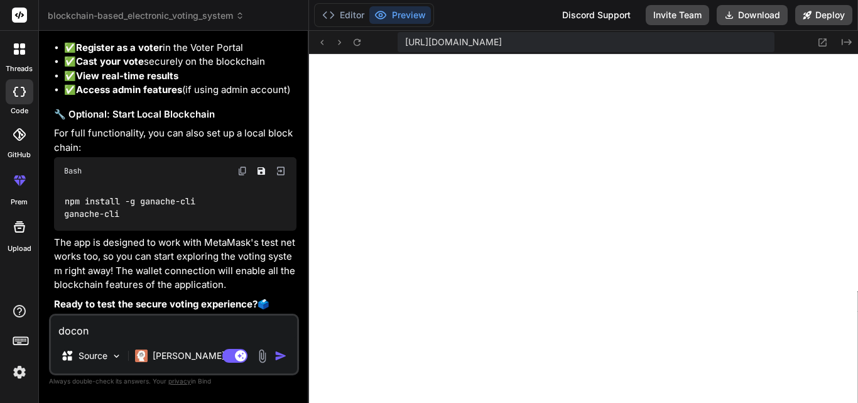
type textarea "doconn"
type textarea "x"
type textarea "doconne"
type textarea "x"
type textarea "doconnec"
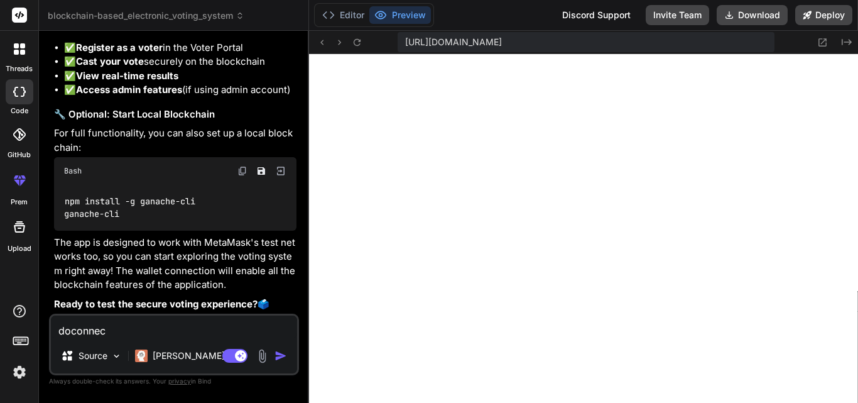
type textarea "x"
type textarea "doconnect"
type textarea "x"
type textarea "doconnect"
type textarea "x"
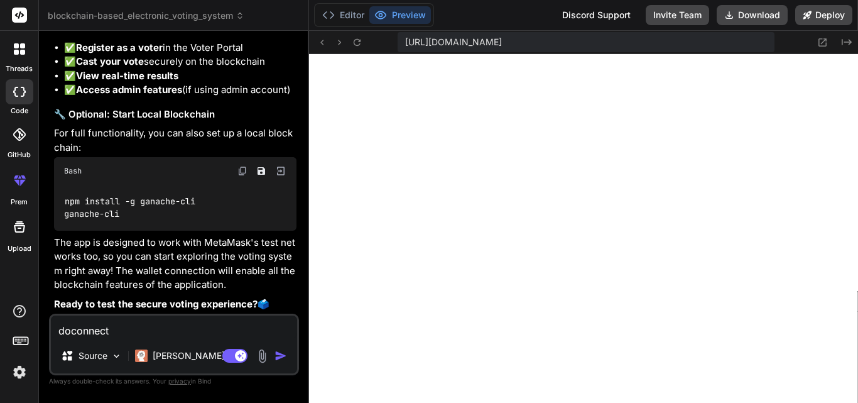
type textarea "doconnect p"
type textarea "x"
type textarea "doconnect pa"
type textarea "x"
type textarea "doconnect par"
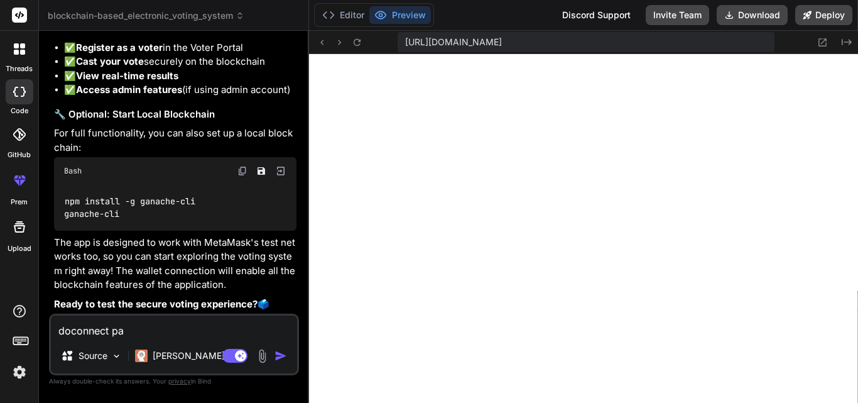
type textarea "x"
type textarea "doconnect part"
type textarea "x"
type textarea "doconnect part"
type textarea "x"
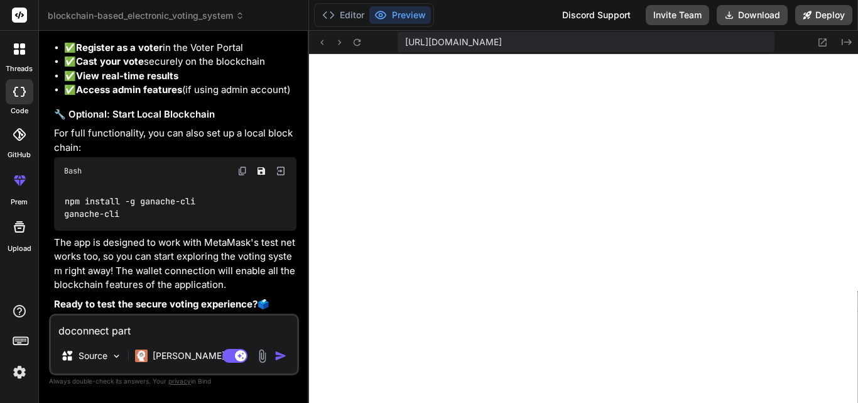
type textarea "doconnect part f"
type textarea "x"
type textarea "doconnect part fo"
type textarea "x"
type textarea "doconnect part for"
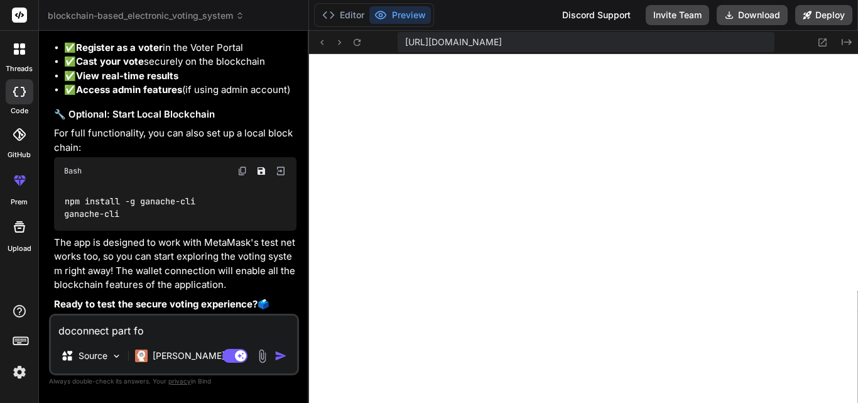
type textarea "x"
type textarea "doconnect part form"
type textarea "x"
type textarea "doconnect part forme"
type textarea "x"
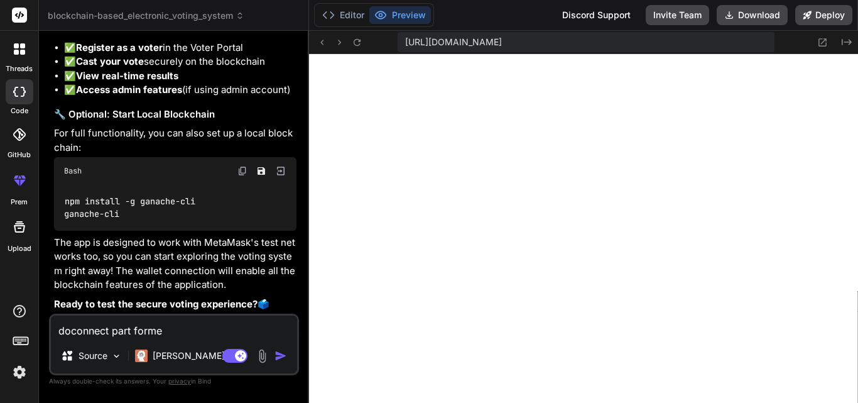
type textarea "doconnect part forme"
type textarea "x"
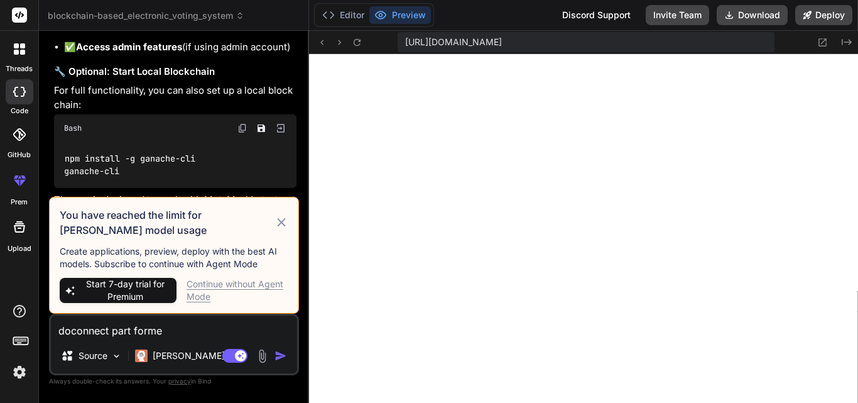
type textarea "doconnect part forme"
click at [254, 284] on div "Continue without Agent Mode" at bounding box center [238, 290] width 102 height 25
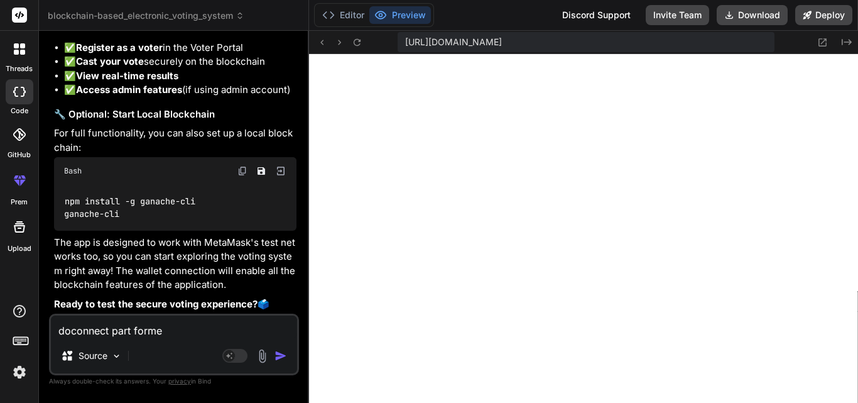
click at [275, 351] on img "button" at bounding box center [280, 355] width 13 height 13
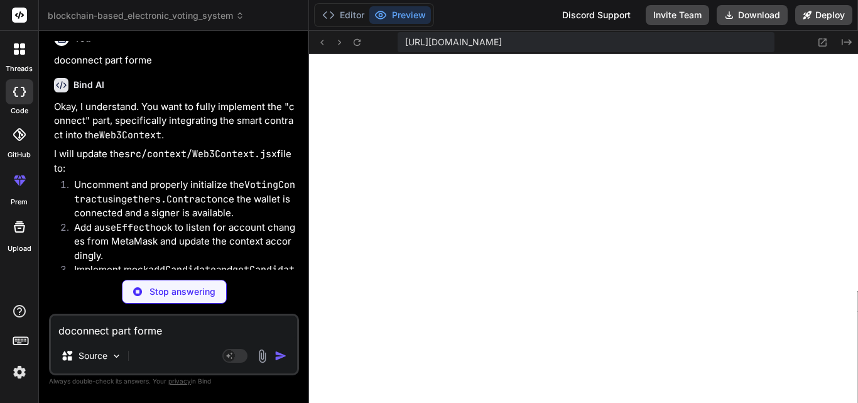
scroll to position [3402, 0]
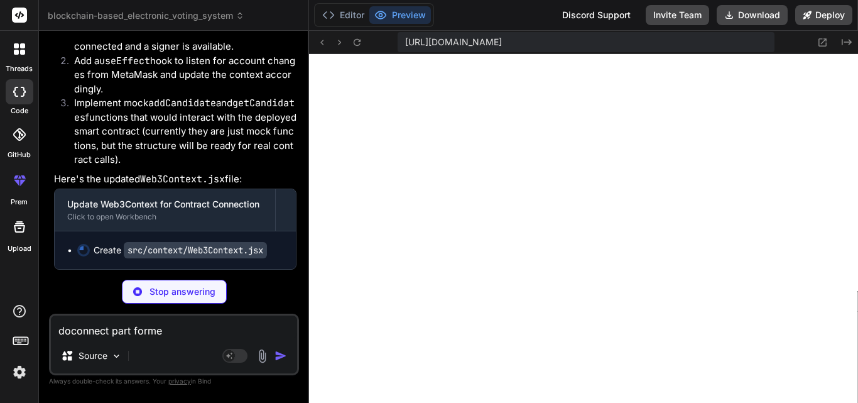
type textarea "x"
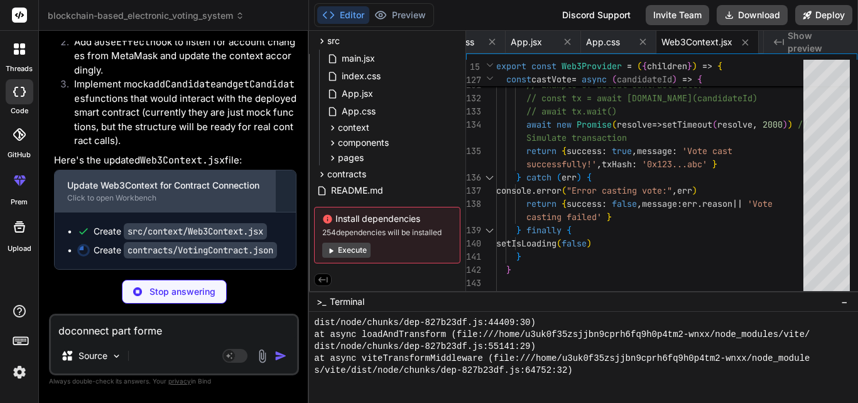
scroll to position [3433, 0]
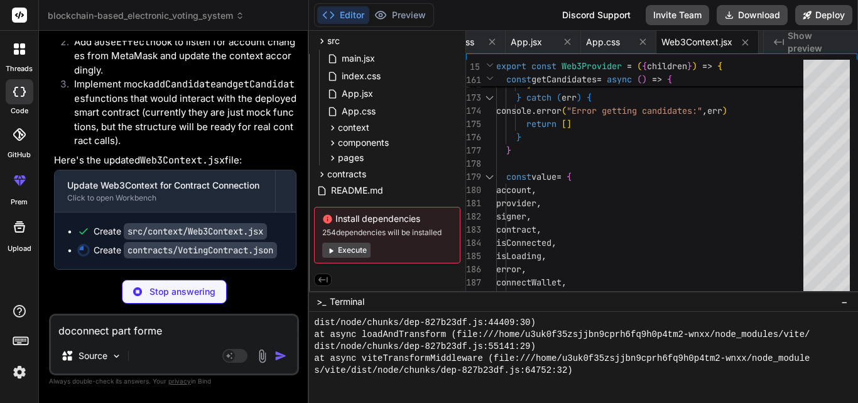
type textarea "x"
type textarea ""stateMutability": "view", "type": "function" } ] }"
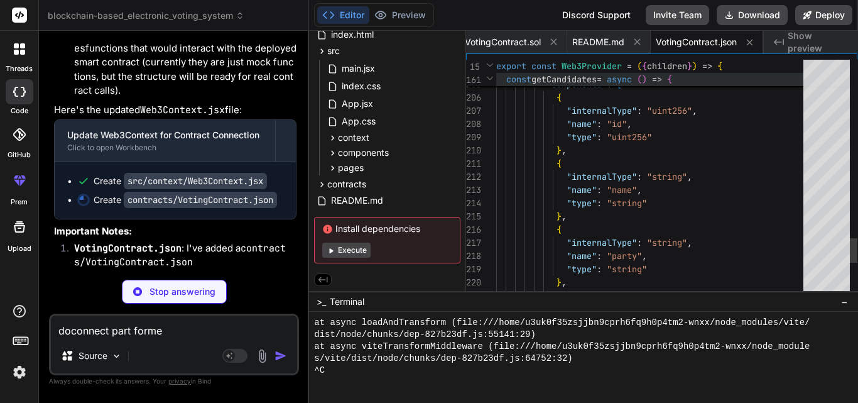
scroll to position [1492, 0]
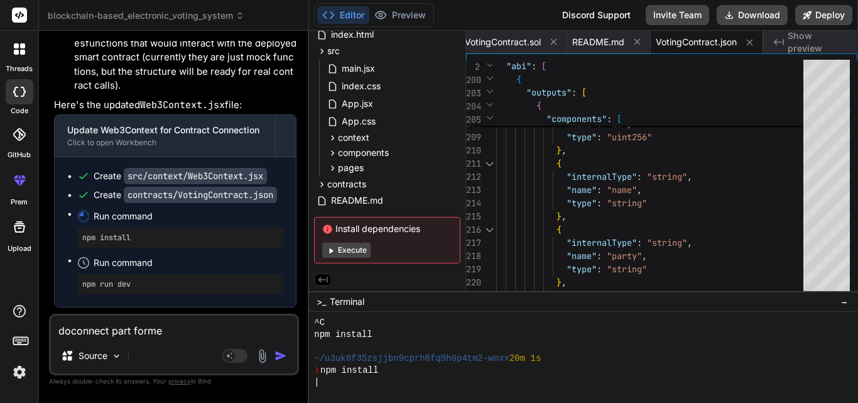
type textarea "x"
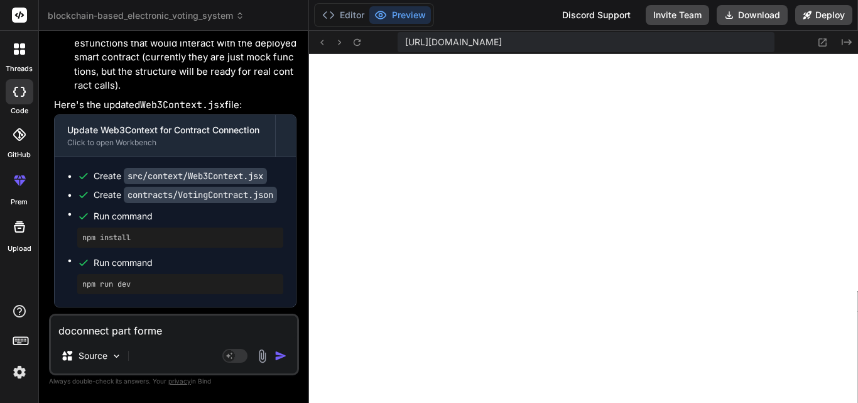
scroll to position [4034, 0]
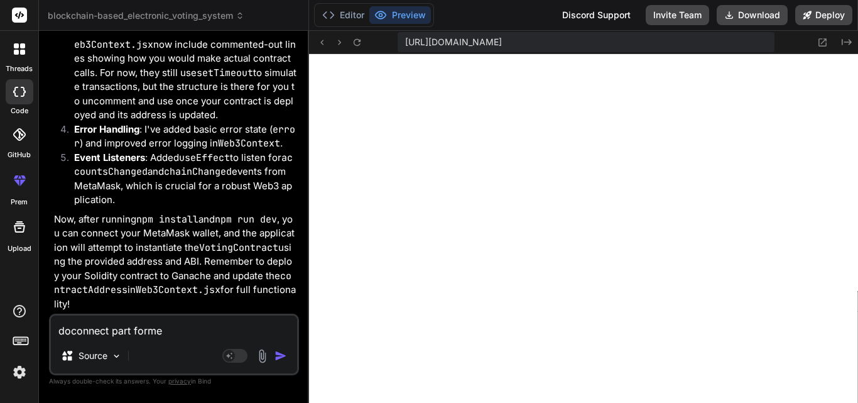
click at [170, 339] on div "doconnect part forme Source Agent Mode. When this toggle is activated, AI autom…" at bounding box center [174, 344] width 250 height 62
click at [146, 330] on textarea "doconnect part forme" at bounding box center [174, 326] width 246 height 23
type textarea "y"
type textarea "x"
type textarea "ye"
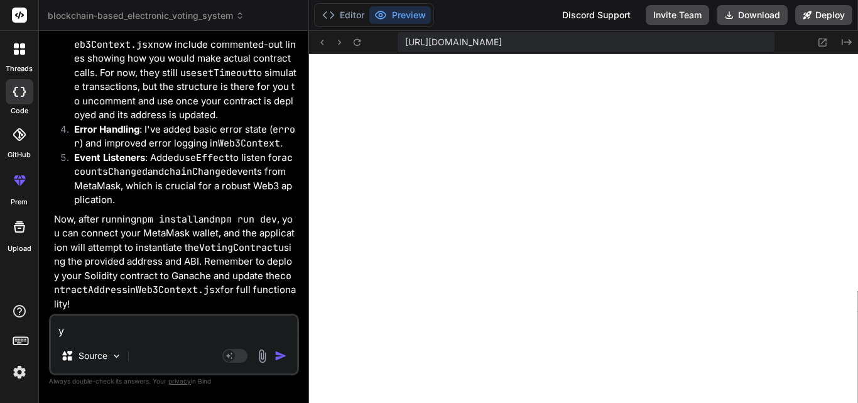
type textarea "x"
type textarea "yes"
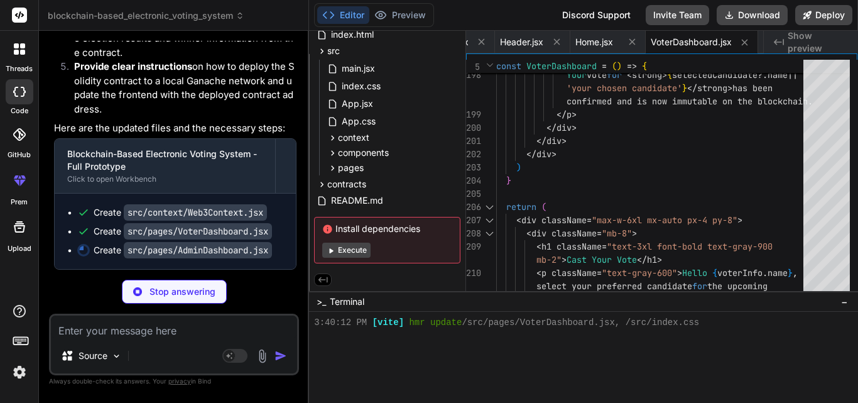
scroll to position [4609, 0]
click at [403, 13] on button "Preview" at bounding box center [400, 15] width 62 height 18
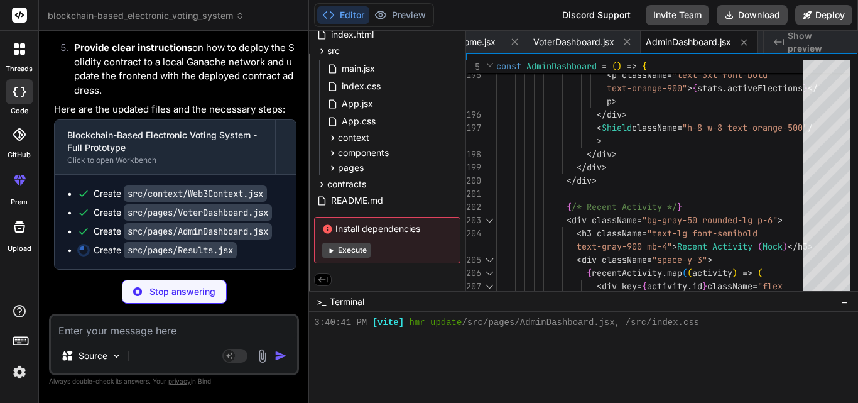
scroll to position [4628, 0]
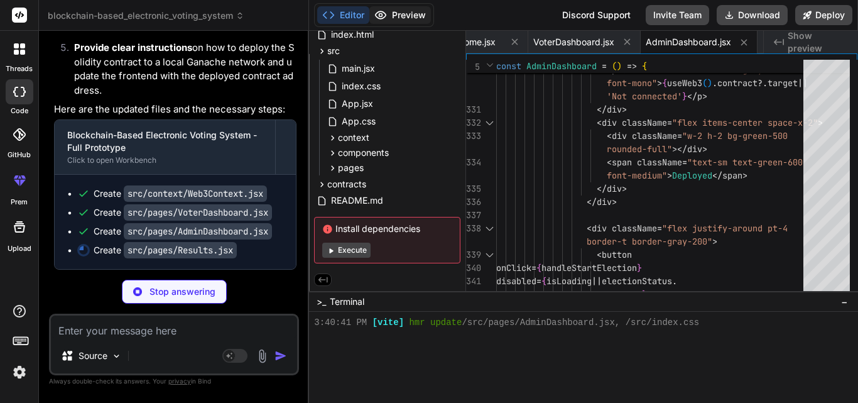
click at [407, 21] on button "Preview" at bounding box center [400, 15] width 62 height 18
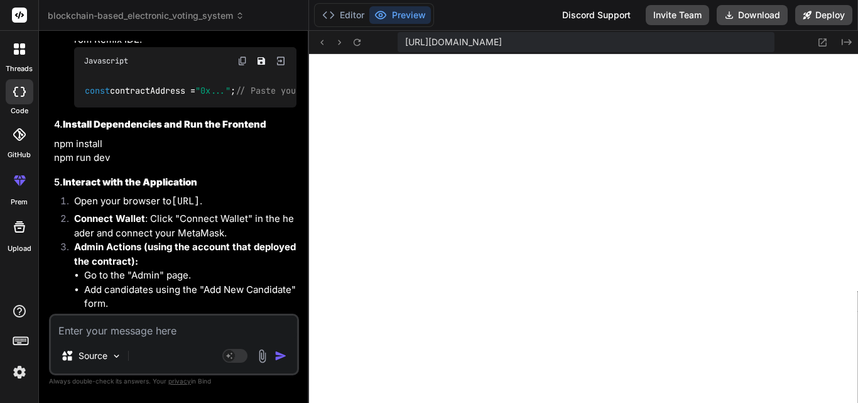
scroll to position [5554, 0]
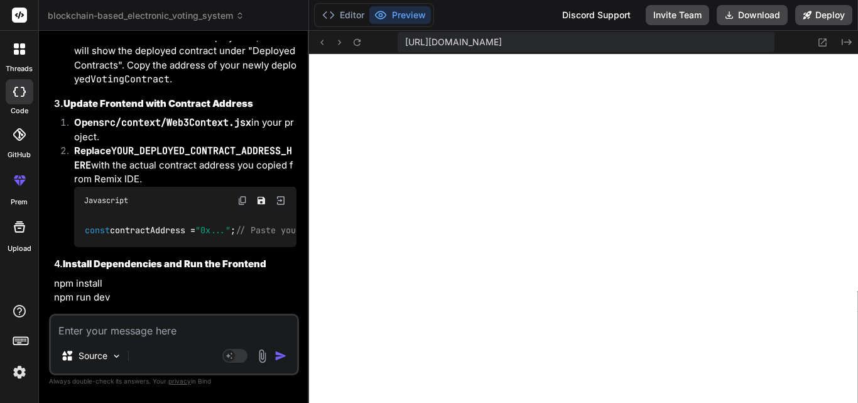
click at [233, 335] on textarea at bounding box center [174, 326] width 246 height 23
paste textarea "Request of type 'wallet_requestPermissions' already pending for origin https://…"
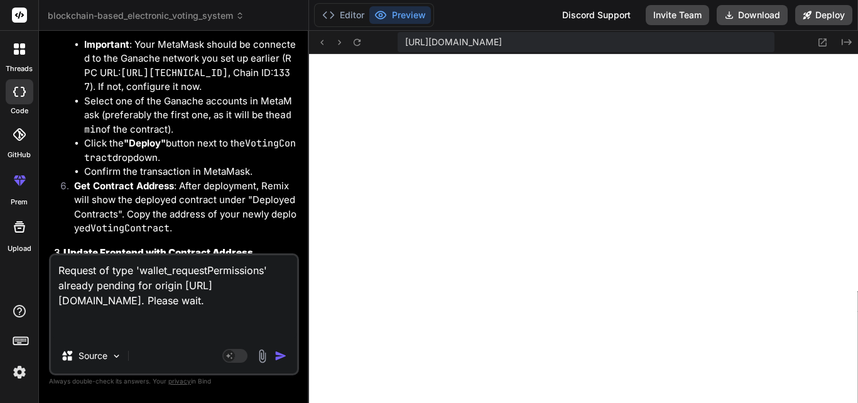
scroll to position [5615, 0]
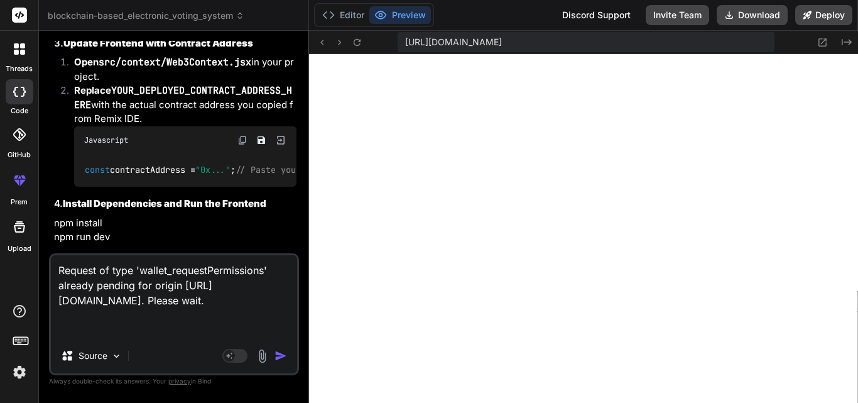
click at [241, 145] on img at bounding box center [242, 140] width 10 height 10
click at [279, 353] on img "button" at bounding box center [280, 355] width 13 height 13
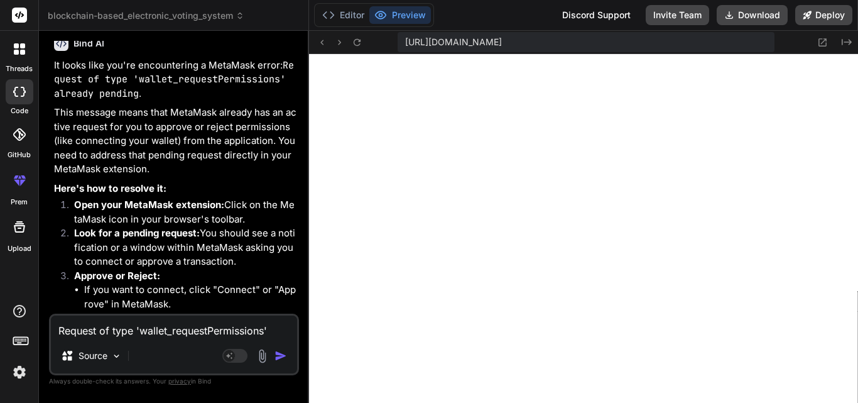
scroll to position [6058, 0]
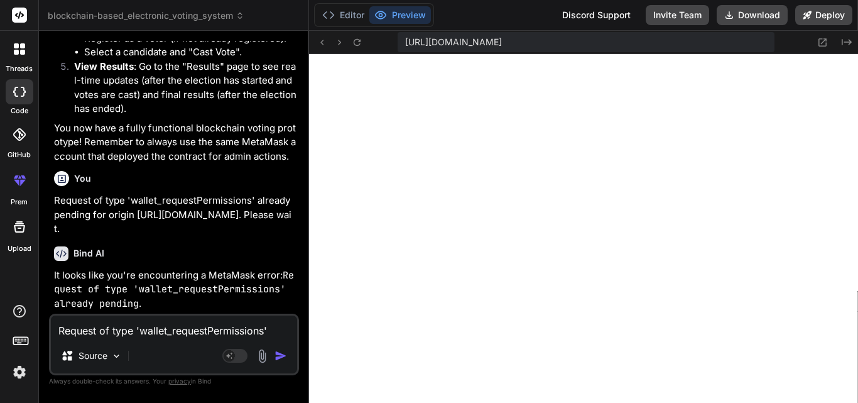
click at [215, 328] on textarea "Request of type 'wallet_requestPermissions' already pending for origin https://…" at bounding box center [174, 326] width 246 height 23
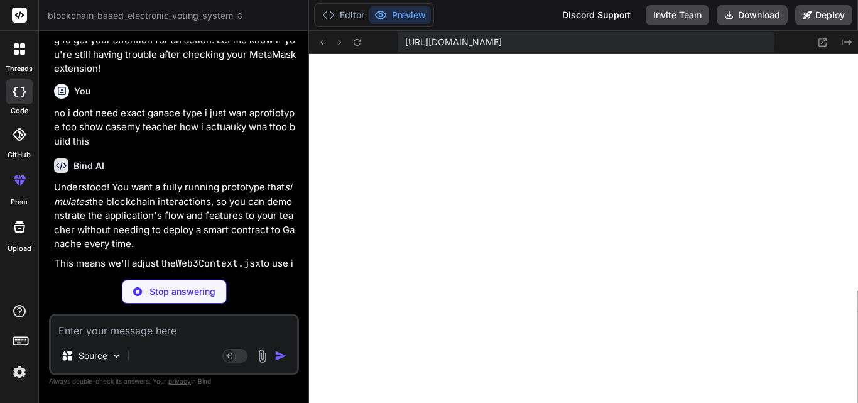
scroll to position [6913, 0]
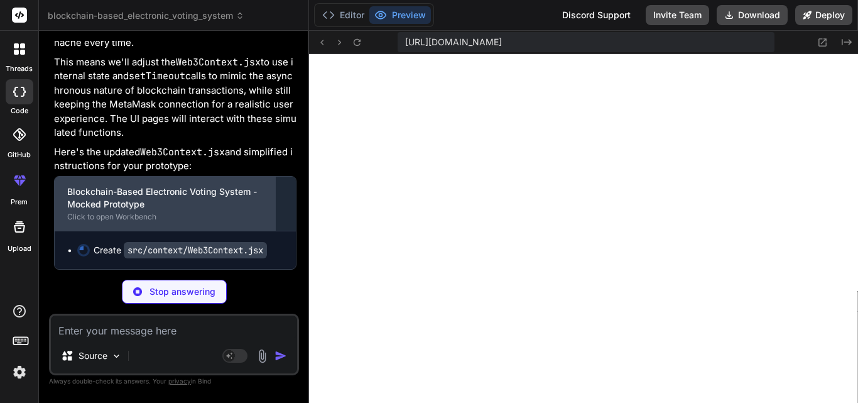
click at [148, 200] on div "Blockchain-Based Electronic Voting System - Mocked Prototype" at bounding box center [164, 197] width 195 height 25
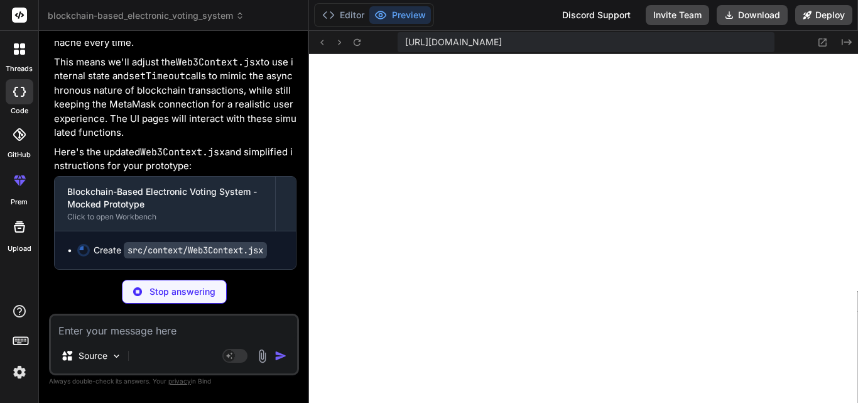
click at [610, 52] on div "https://u3uk0f35zsjjbn9cprh6fq9h0p4tm2-wnxx--3000--96435430.local-corp.webconta…" at bounding box center [583, 42] width 549 height 23
click at [502, 36] on span "https://u3uk0f35zsjjbn9cprh6fq9h0p4tm2-wnxx--3000--96435430.local-corp.webconta…" at bounding box center [453, 42] width 97 height 13
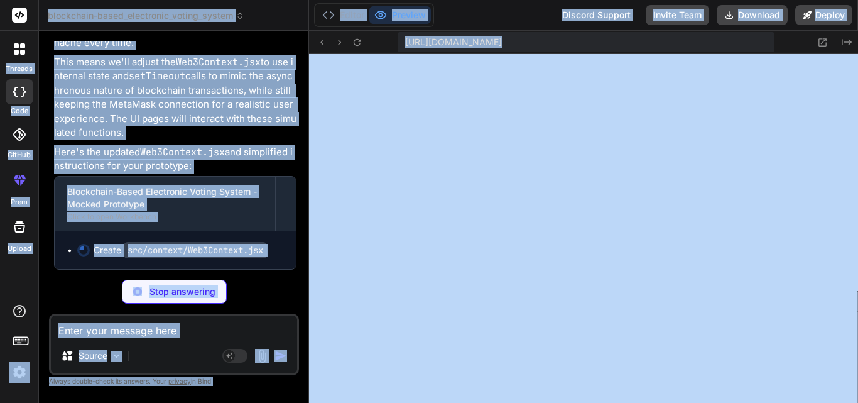
click at [502, 38] on span "https://u3uk0f35zsjjbn9cprh6fq9h0p4tm2-wnxx--3000--96435430.local-corp.webconta…" at bounding box center [453, 42] width 97 height 13
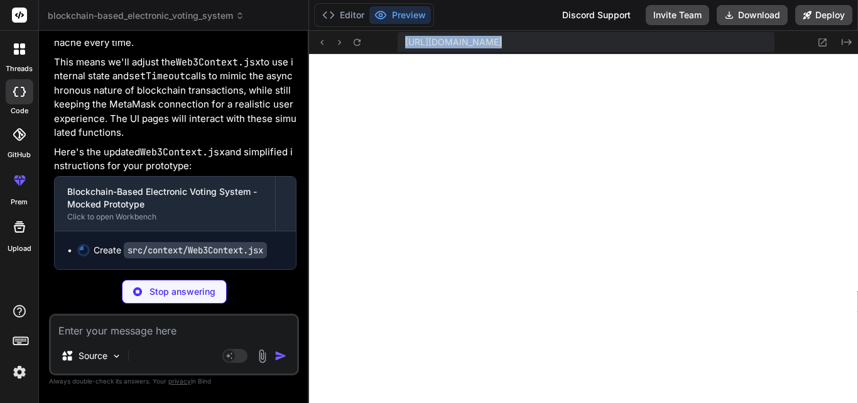
drag, startPoint x: 406, startPoint y: 45, endPoint x: 831, endPoint y: 51, distance: 424.6
click at [831, 51] on div "https://u3uk0f35zsjjbn9cprh6fq9h0p4tm2-wnxx--3000--96435430.local-corp.webconta…" at bounding box center [583, 42] width 549 height 23
click at [828, 41] on icon at bounding box center [822, 42] width 11 height 11
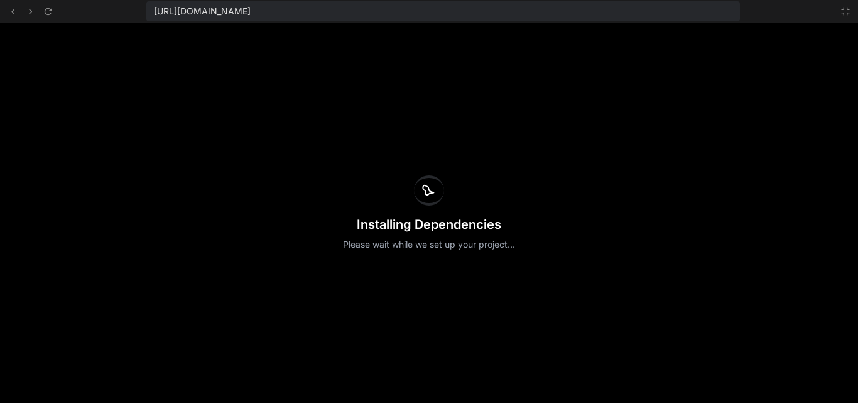
scroll to position [2375, 0]
drag, startPoint x: 605, startPoint y: 9, endPoint x: 143, endPoint y: 13, distance: 462.2
click at [144, 13] on div "https://u3uk0f35zsjjbn9cprh6fq9h0p4tm2-wnxx--3000--96435430.local-corp.webconta…" at bounding box center [429, 11] width 858 height 23
copy span "https://u3uk0f35zsjjbn9cprh6fq9h0p4tm2-wnxx--3000--96435430.local-corp.webconta…"
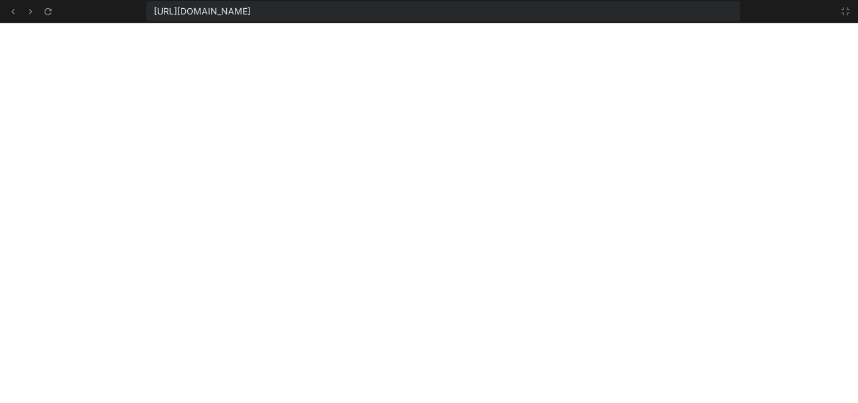
scroll to position [2577, 0]
click at [847, 13] on icon at bounding box center [845, 11] width 10 height 10
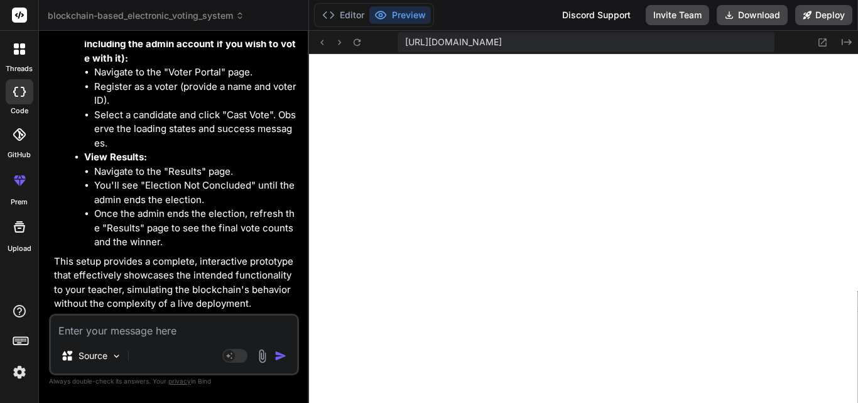
scroll to position [7666, 0]
click at [350, 18] on button "Editor" at bounding box center [343, 15] width 52 height 18
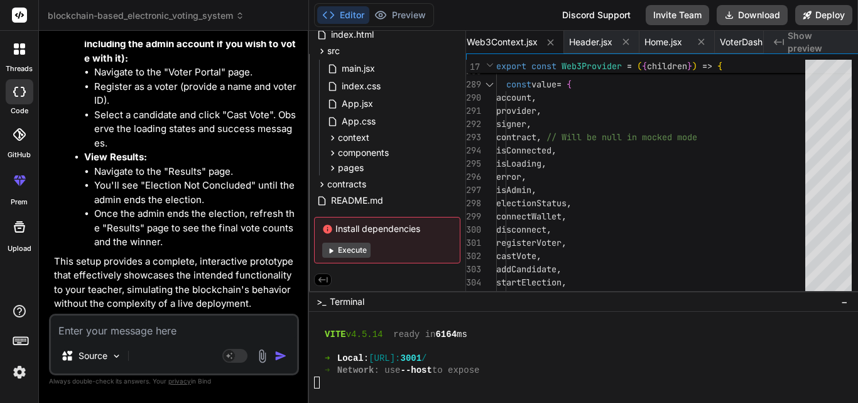
click at [369, 245] on button "Execute" at bounding box center [346, 249] width 48 height 15
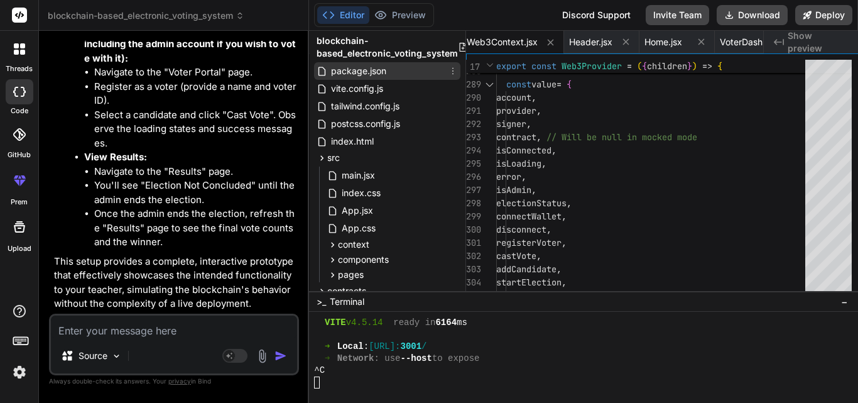
scroll to position [0, 0]
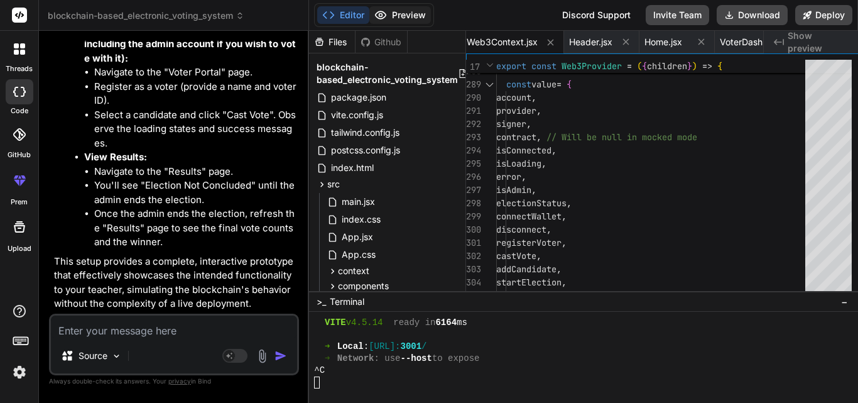
click at [405, 17] on button "Preview" at bounding box center [400, 15] width 62 height 18
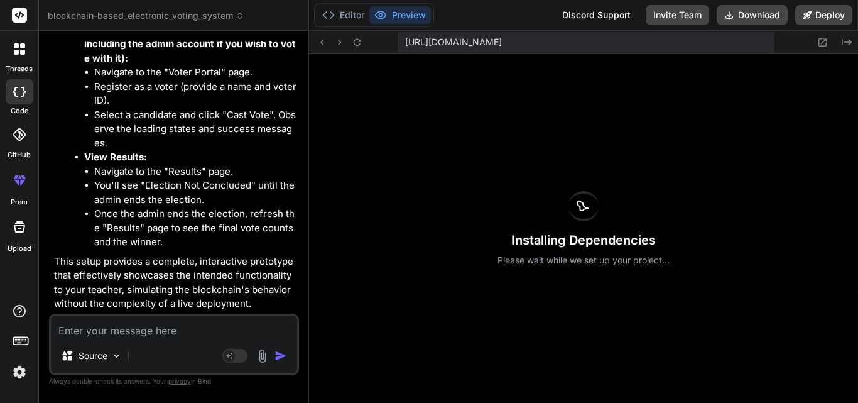
click at [192, 333] on textarea at bounding box center [174, 326] width 246 height 23
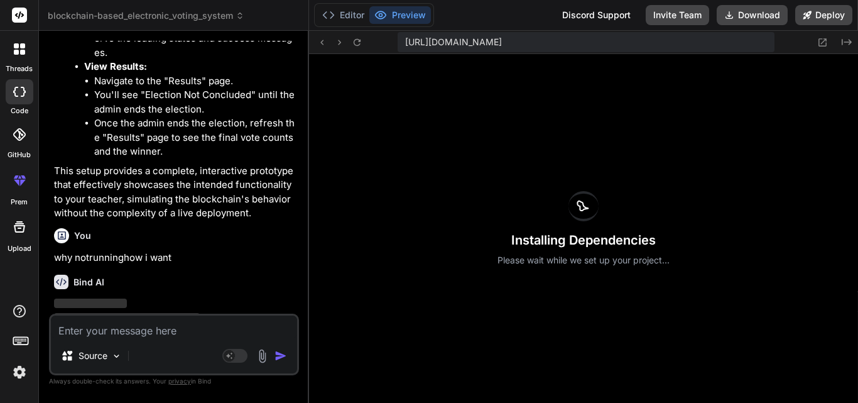
scroll to position [7797, 0]
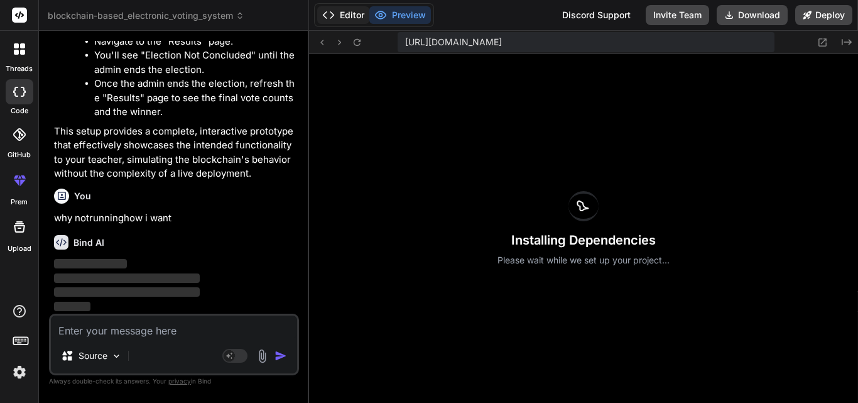
click at [347, 21] on button "Editor" at bounding box center [343, 15] width 52 height 18
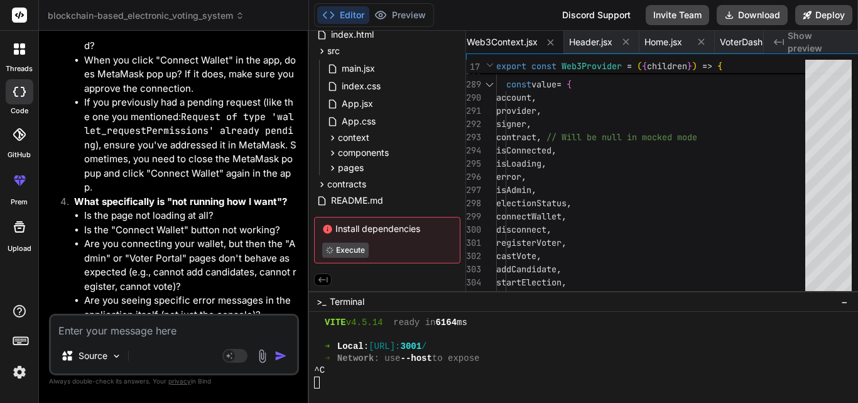
scroll to position [8676, 0]
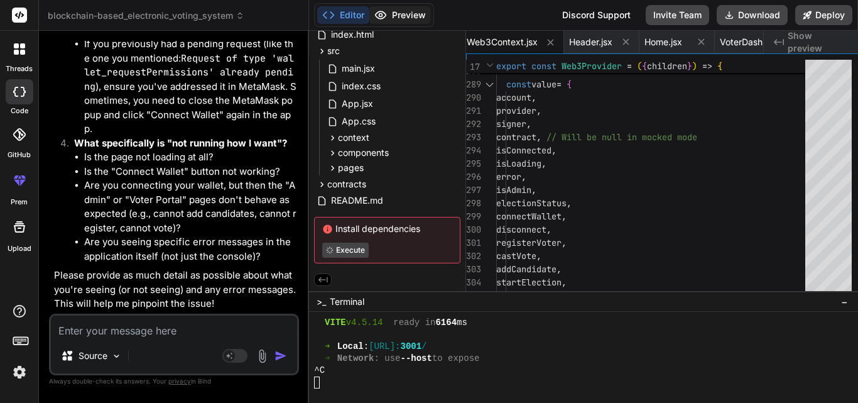
click at [382, 14] on circle at bounding box center [380, 15] width 3 height 3
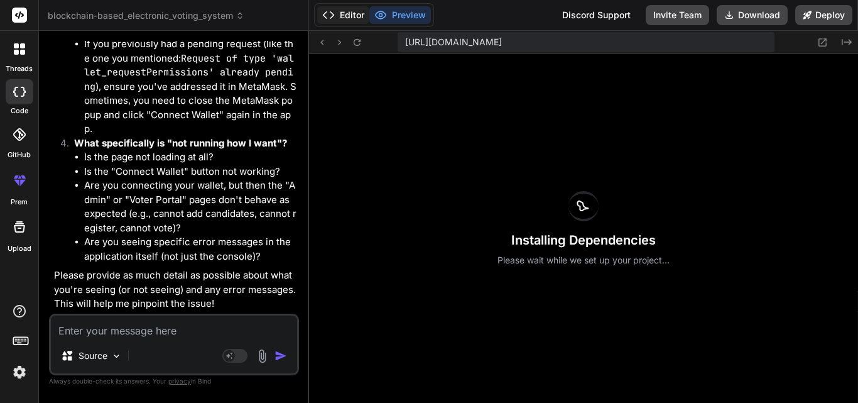
click at [339, 14] on button "Editor" at bounding box center [343, 15] width 52 height 18
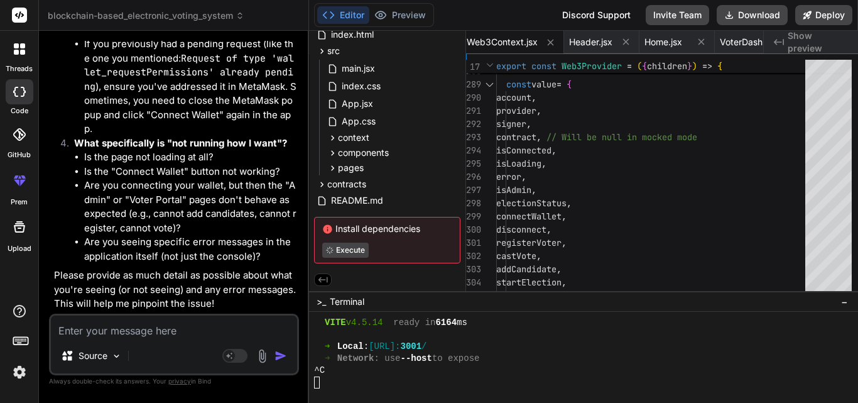
click at [239, 335] on textarea at bounding box center [174, 326] width 246 height 23
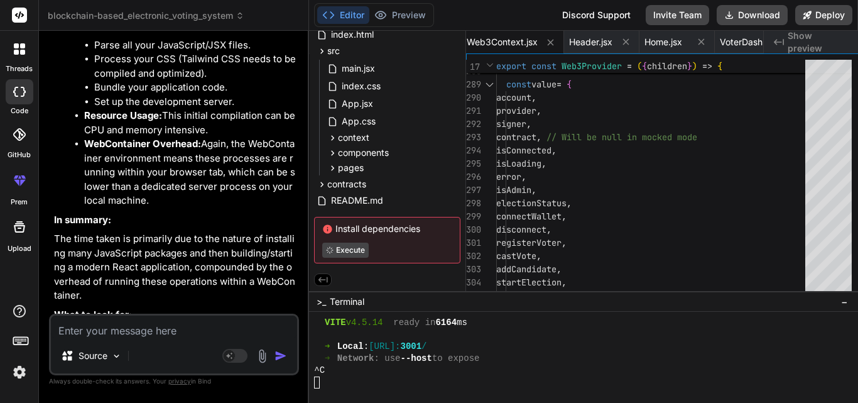
scroll to position [9706, 0]
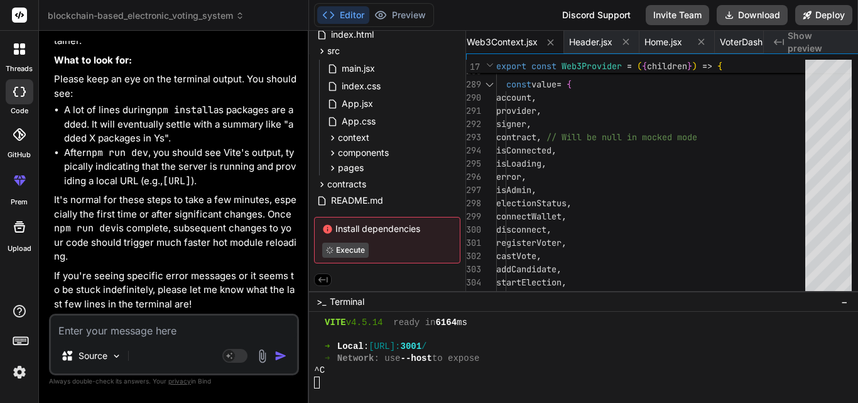
click at [395, 376] on div "^C" at bounding box center [578, 370] width 528 height 12
click at [396, 375] on div "^C" at bounding box center [578, 370] width 528 height 12
click at [379, 377] on div at bounding box center [578, 382] width 528 height 12
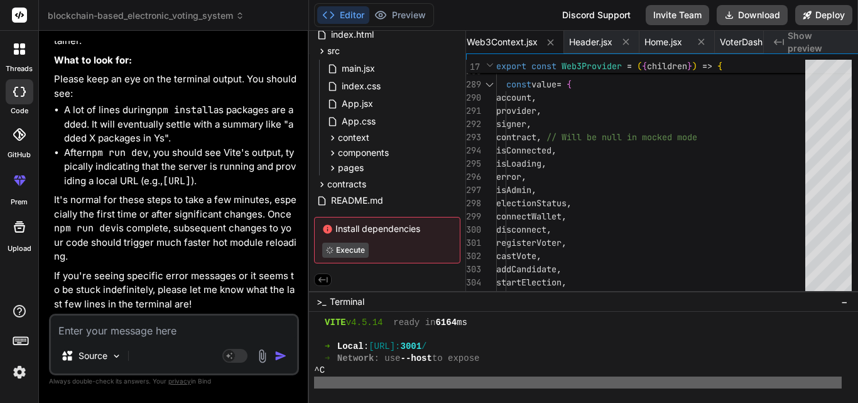
click at [379, 377] on div at bounding box center [578, 382] width 528 height 12
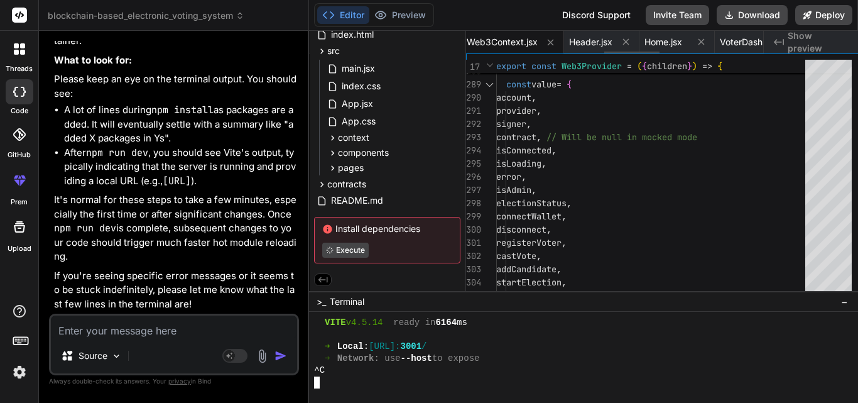
click at [538, 43] on span "Web3Context.jsx" at bounding box center [502, 42] width 71 height 13
click at [605, 46] on span "Header.jsx" at bounding box center [590, 42] width 43 height 13
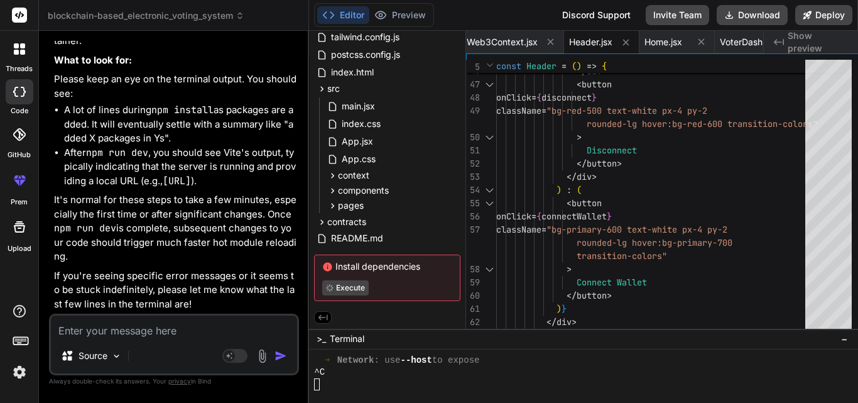
scroll to position [2947, 0]
drag, startPoint x: 735, startPoint y: 292, endPoint x: 561, endPoint y: 125, distance: 241.2
click at [706, 402] on html "threads code GitHub prem Upload blockchain-based_electronic_voting_system Creat…" at bounding box center [429, 201] width 858 height 403
click at [528, 36] on span "Web3Context.jsx" at bounding box center [502, 42] width 71 height 13
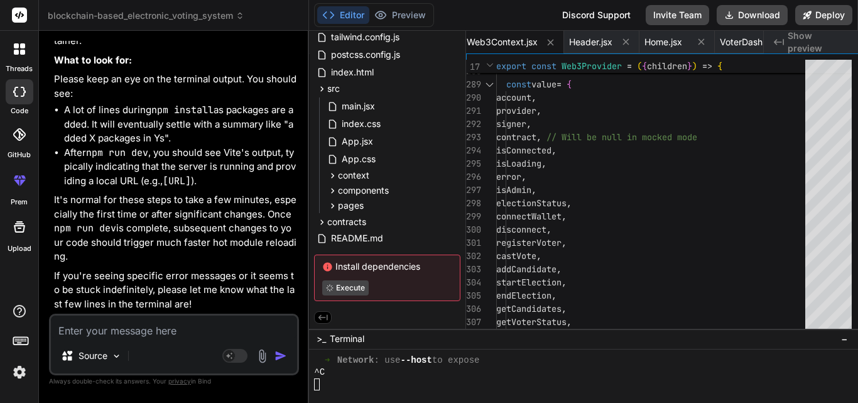
drag, startPoint x: 644, startPoint y: 328, endPoint x: 637, endPoint y: 393, distance: 65.0
click at [281, 357] on img "button" at bounding box center [280, 355] width 13 height 13
click at [317, 312] on button at bounding box center [323, 317] width 18 height 13
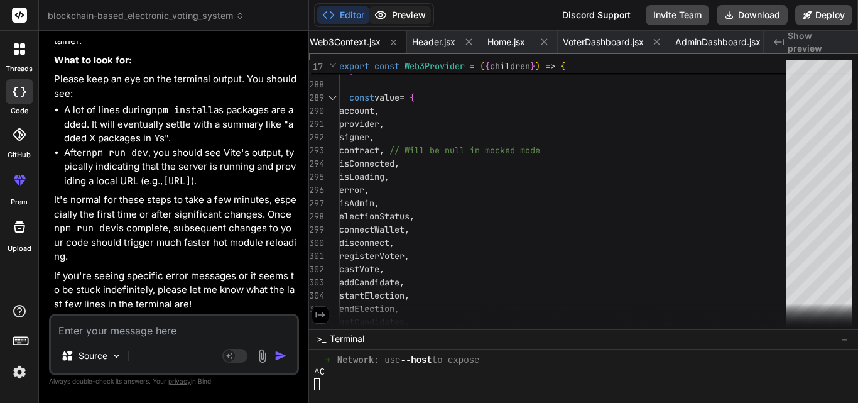
click at [388, 11] on button "Preview" at bounding box center [400, 15] width 62 height 18
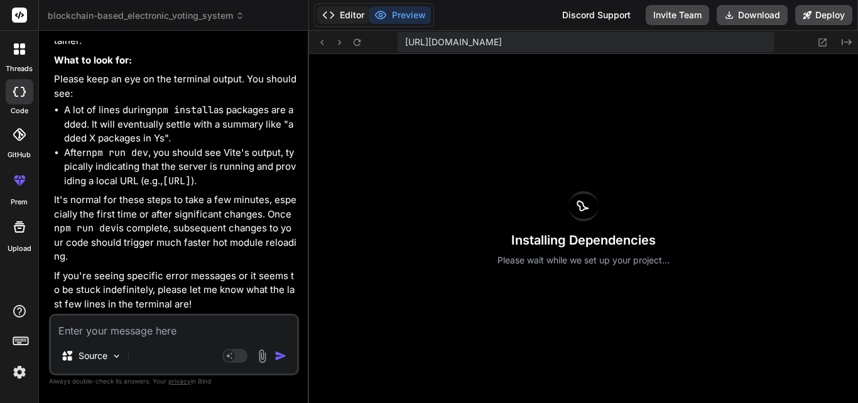
click at [345, 14] on button "Editor" at bounding box center [343, 15] width 52 height 18
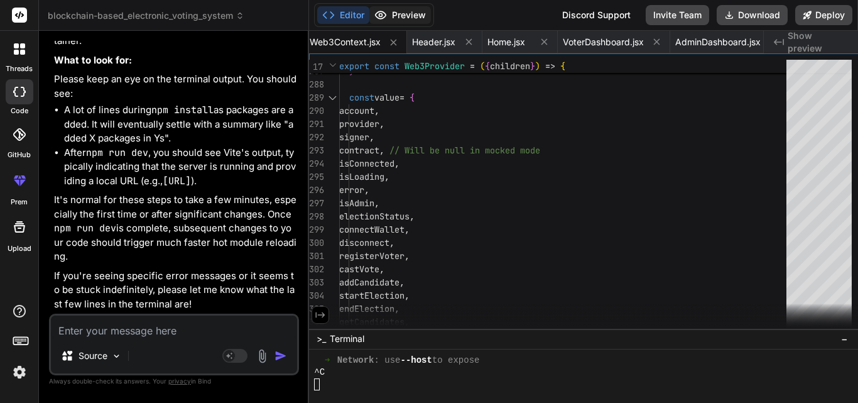
click at [374, 11] on button "Preview" at bounding box center [400, 15] width 62 height 18
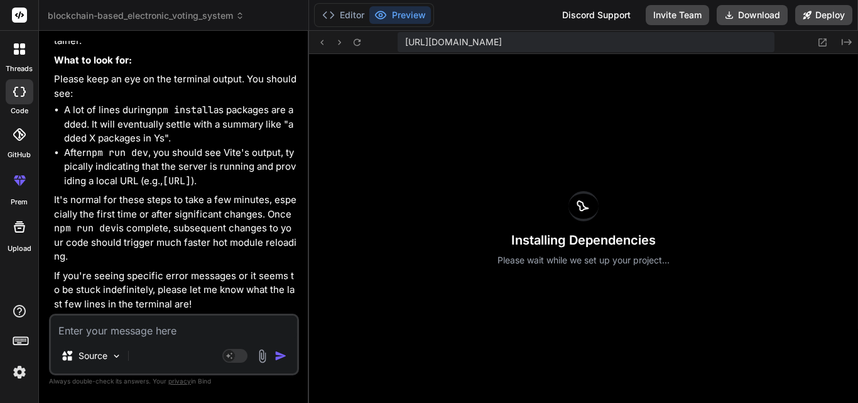
click at [100, 328] on textarea at bounding box center [174, 326] width 246 height 23
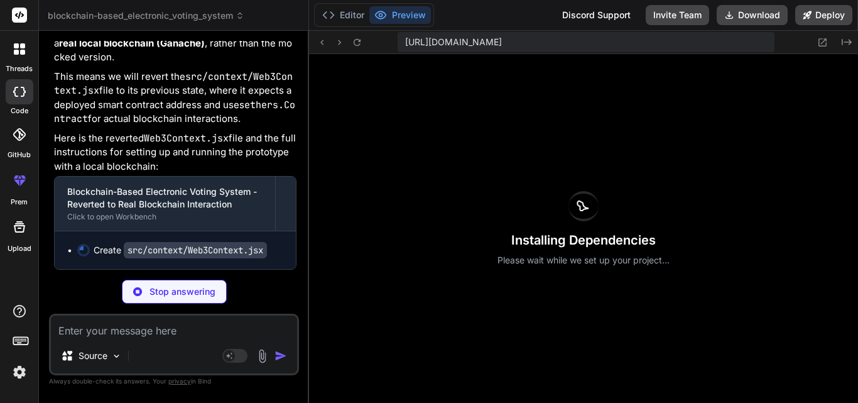
scroll to position [10085, 0]
click at [349, 21] on button "Editor" at bounding box center [343, 15] width 52 height 18
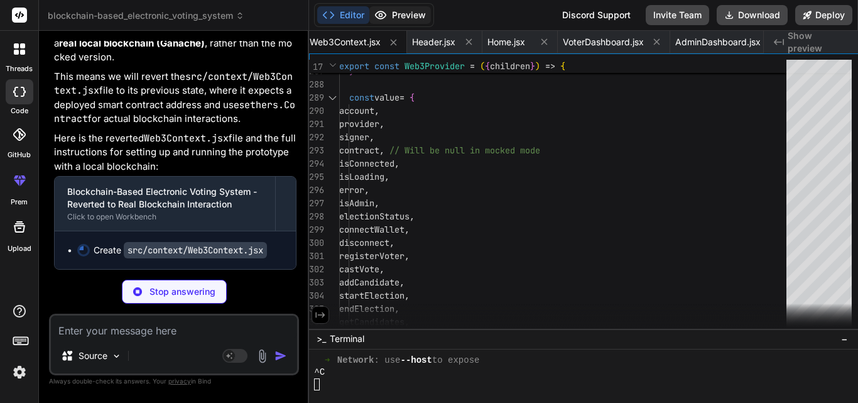
click at [409, 9] on button "Preview" at bounding box center [400, 15] width 62 height 18
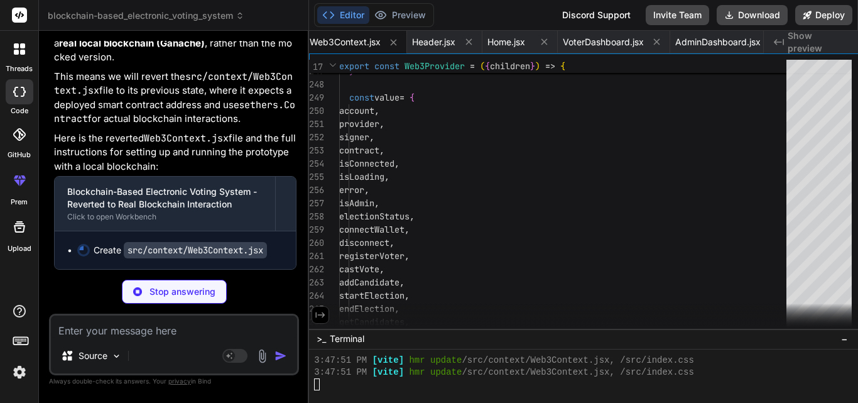
scroll to position [2983, 0]
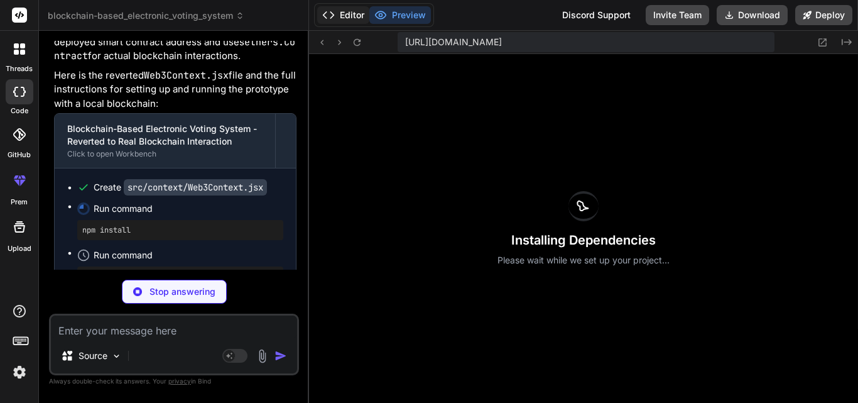
click at [340, 9] on button "Editor" at bounding box center [343, 15] width 52 height 18
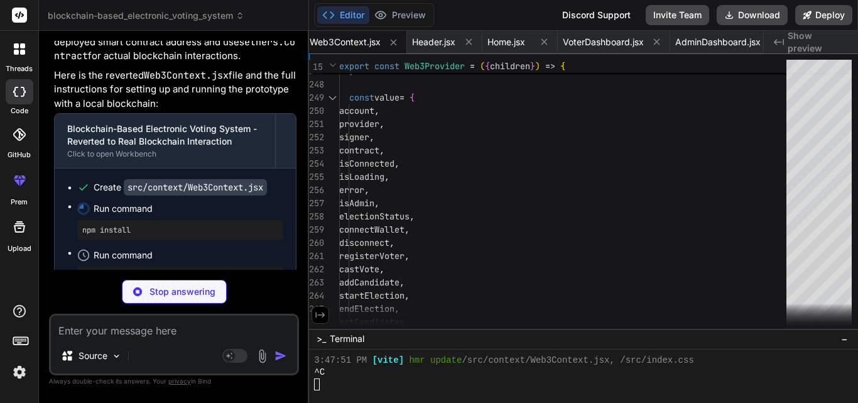
click at [407, 5] on div "Editor Preview" at bounding box center [374, 15] width 120 height 24
click at [403, 17] on button "Preview" at bounding box center [400, 15] width 62 height 18
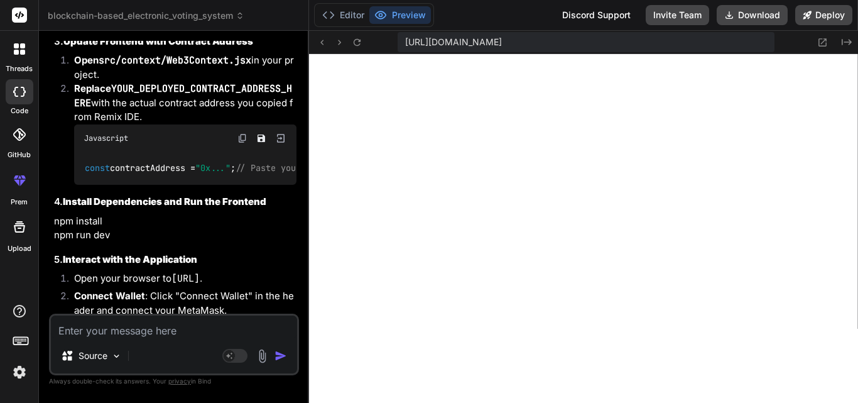
scroll to position [11499, 0]
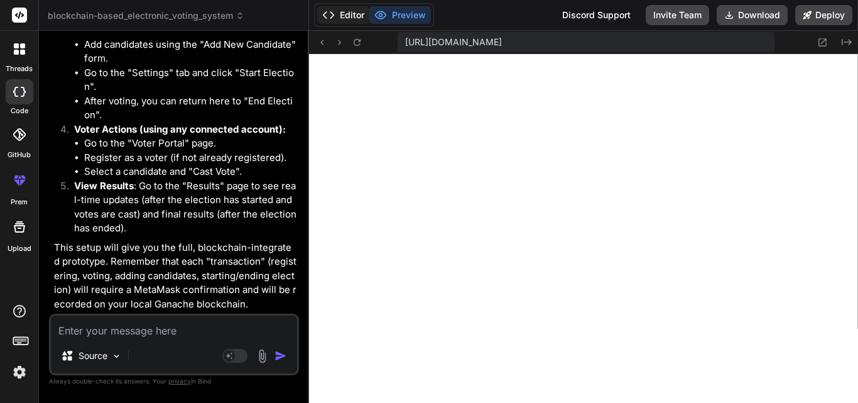
click at [340, 13] on button "Editor" at bounding box center [343, 15] width 52 height 18
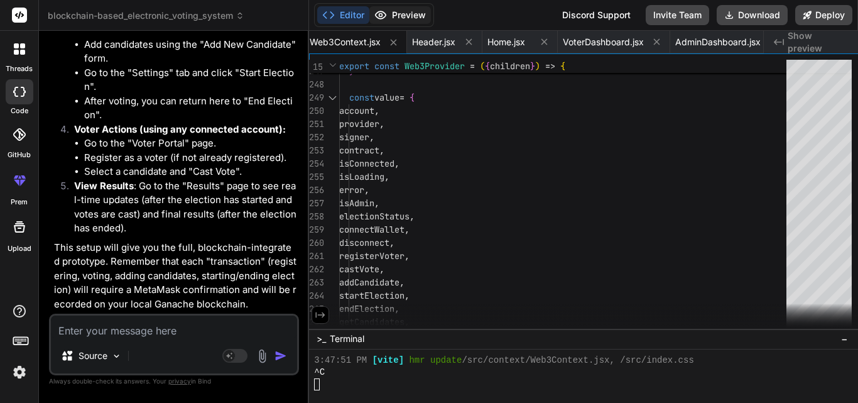
click at [413, 19] on button "Preview" at bounding box center [400, 15] width 62 height 18
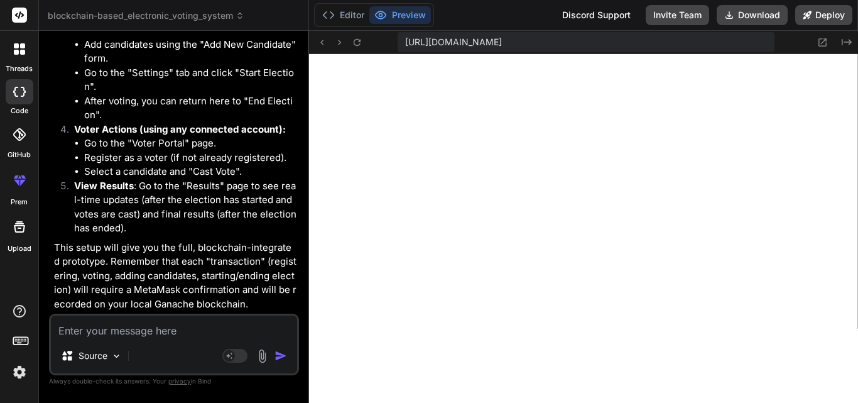
click at [187, 332] on textarea at bounding box center [174, 326] width 246 height 23
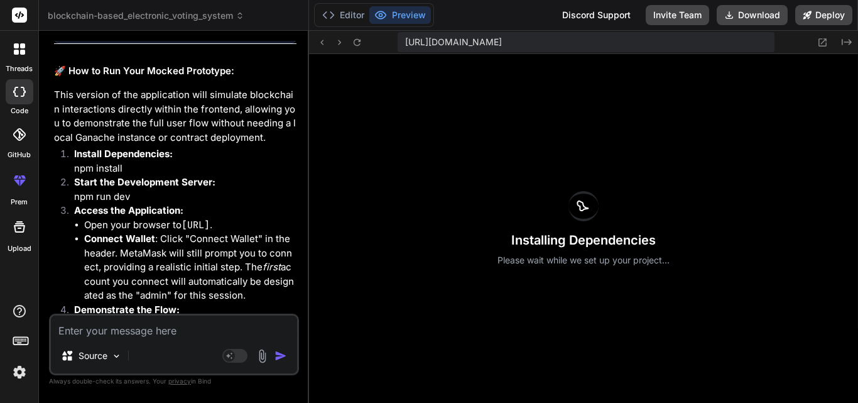
scroll to position [12618, 0]
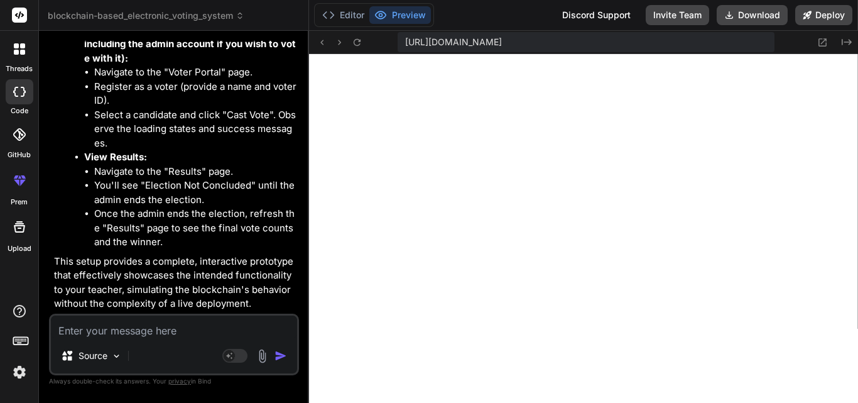
click at [195, 342] on div "Source Agent Mode. When this toggle is activated, AI automatically makes decisi…" at bounding box center [174, 344] width 250 height 62
click at [225, 325] on textarea at bounding box center [174, 326] width 246 height 23
paste textarea "Request of type 'wallet_requestPermissions' already pending for origin https://…"
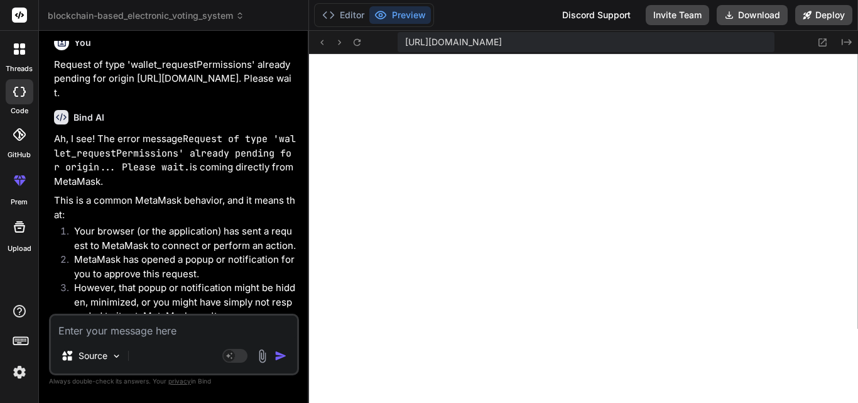
scroll to position [13336, 0]
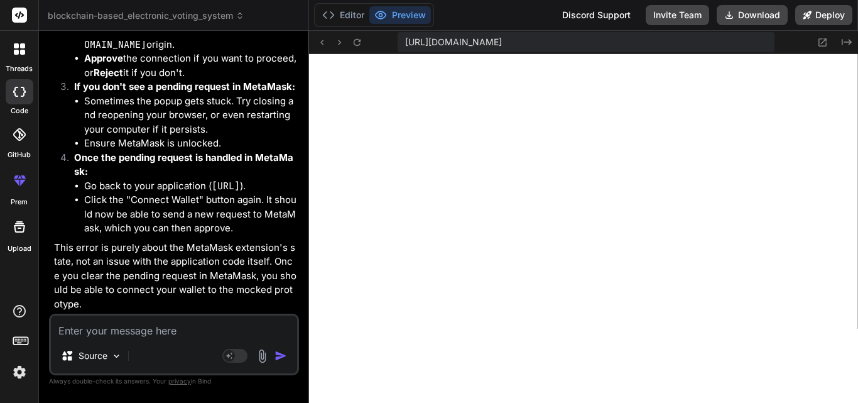
click at [190, 326] on textarea at bounding box center [174, 326] width 246 height 23
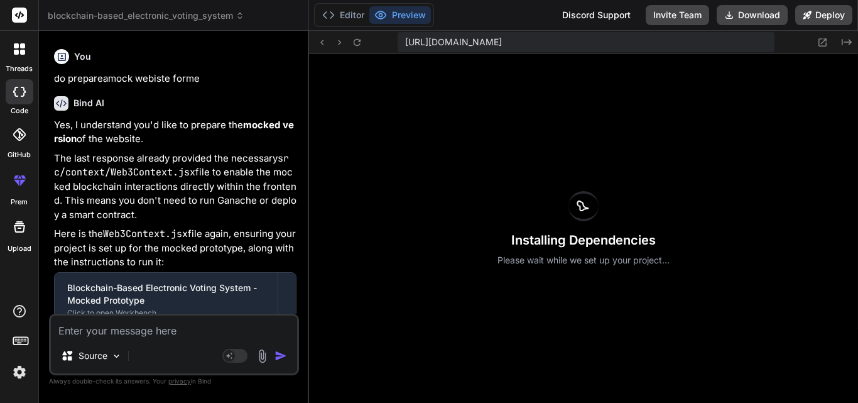
scroll to position [3102, 0]
click at [393, 26] on div "Editor Preview" at bounding box center [374, 15] width 120 height 24
click at [398, 14] on button "Preview" at bounding box center [400, 15] width 62 height 18
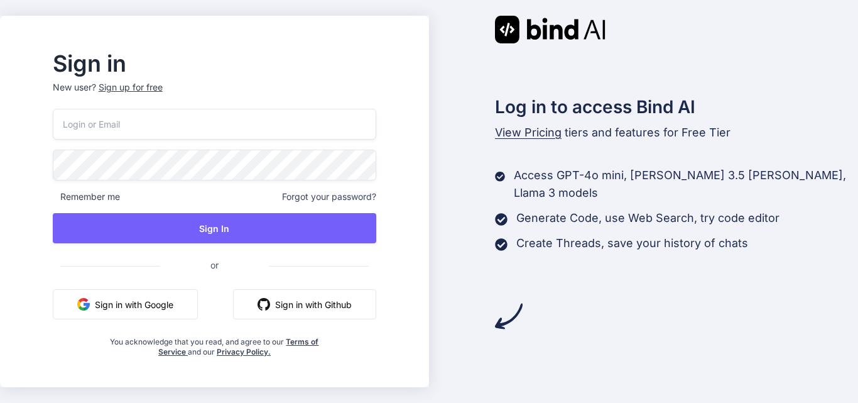
click at [173, 312] on button "Sign in with Google" at bounding box center [125, 304] width 145 height 30
